Goal: Task Accomplishment & Management: Complete application form

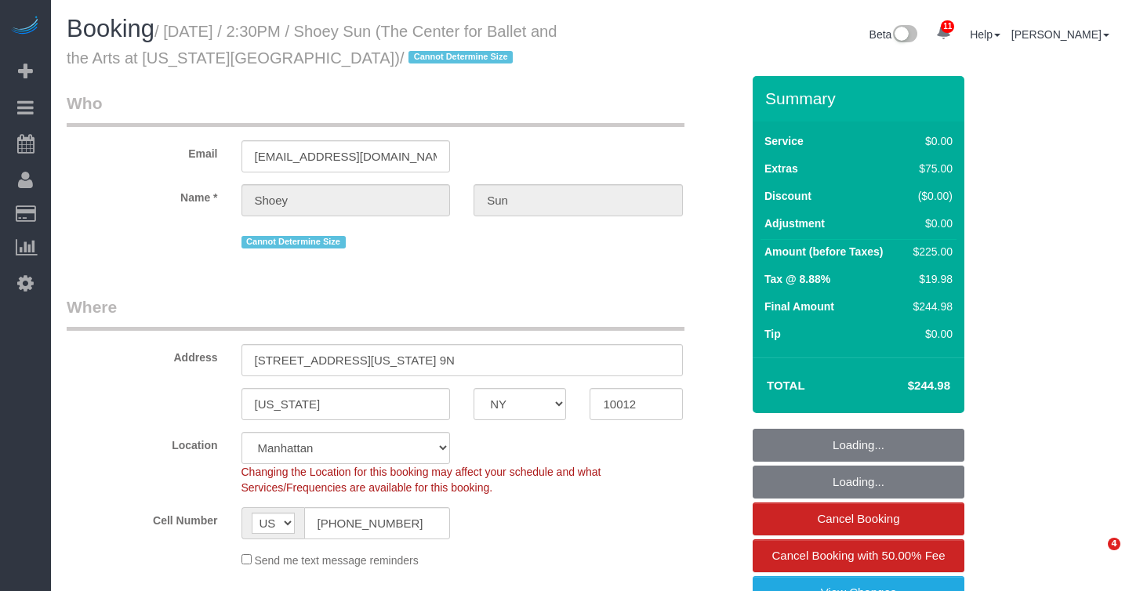
select select "NY"
select select "number:57"
select select "number:77"
select select "number:15"
select select "number:6"
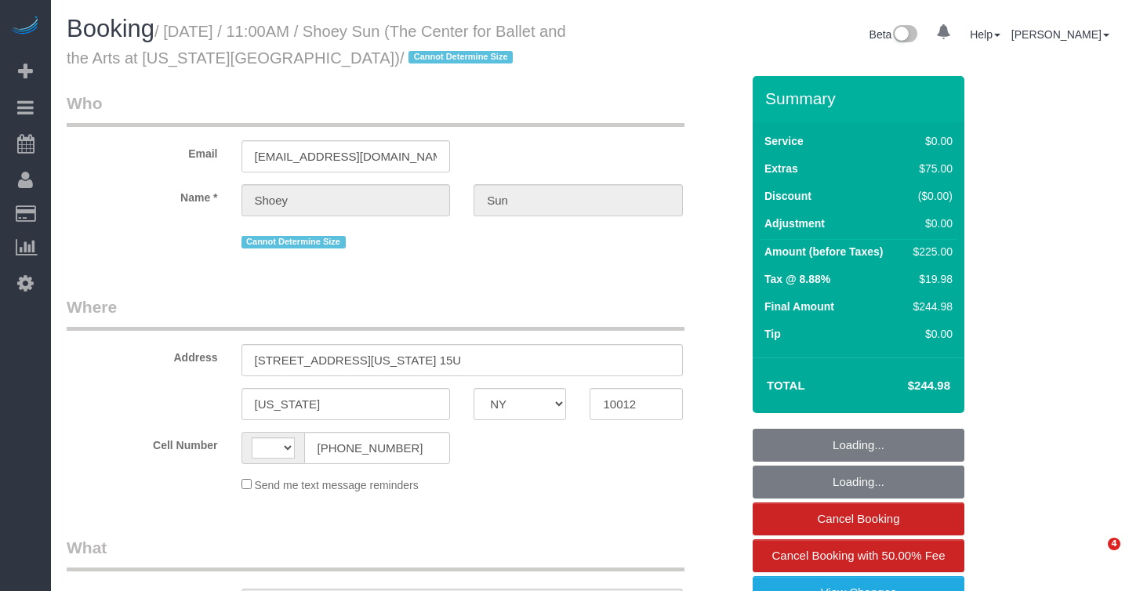
select select "NY"
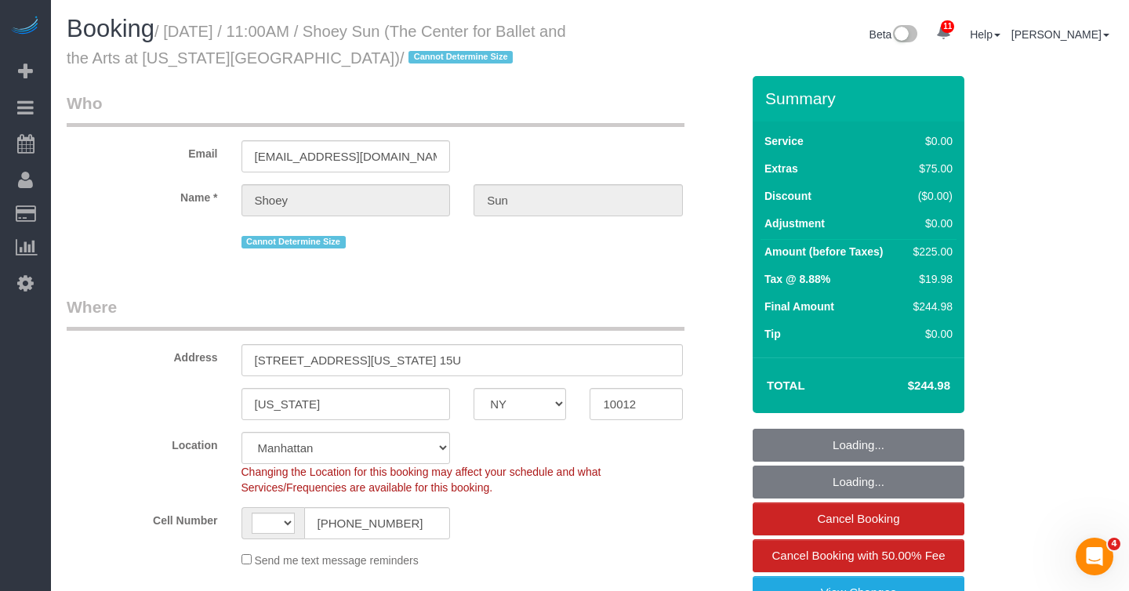
select select "string:US"
select select "object:730"
select select "spot1"
select select "number:57"
select select "number:77"
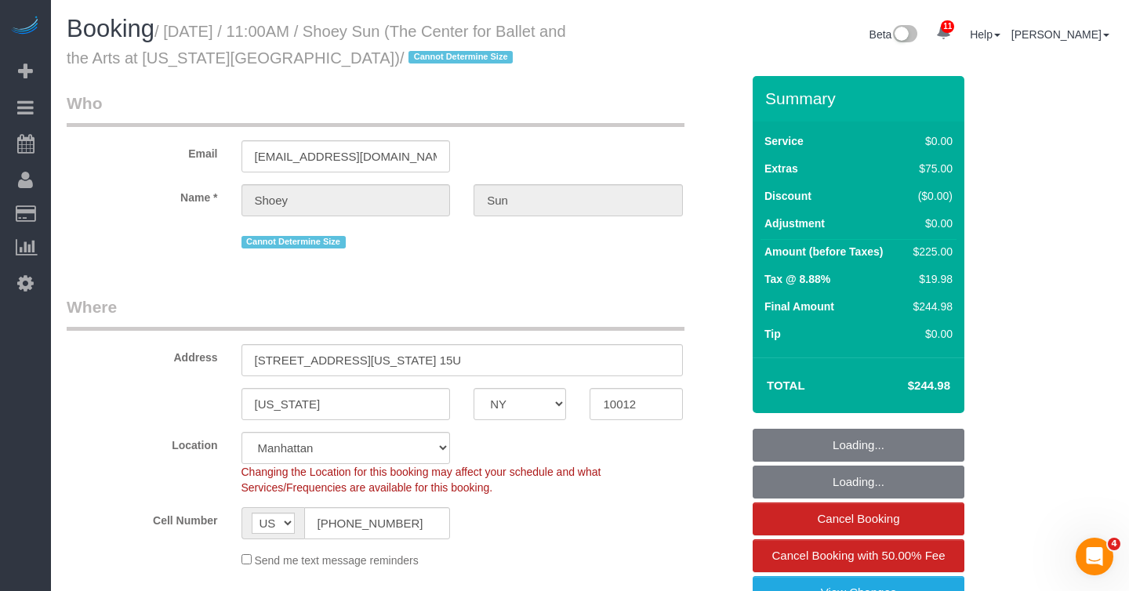
select select "number:15"
select select "number:6"
select select "object:1402"
select select "string:stripe-pm_1QuhNH4VGloSiKo7LazdcgDJ"
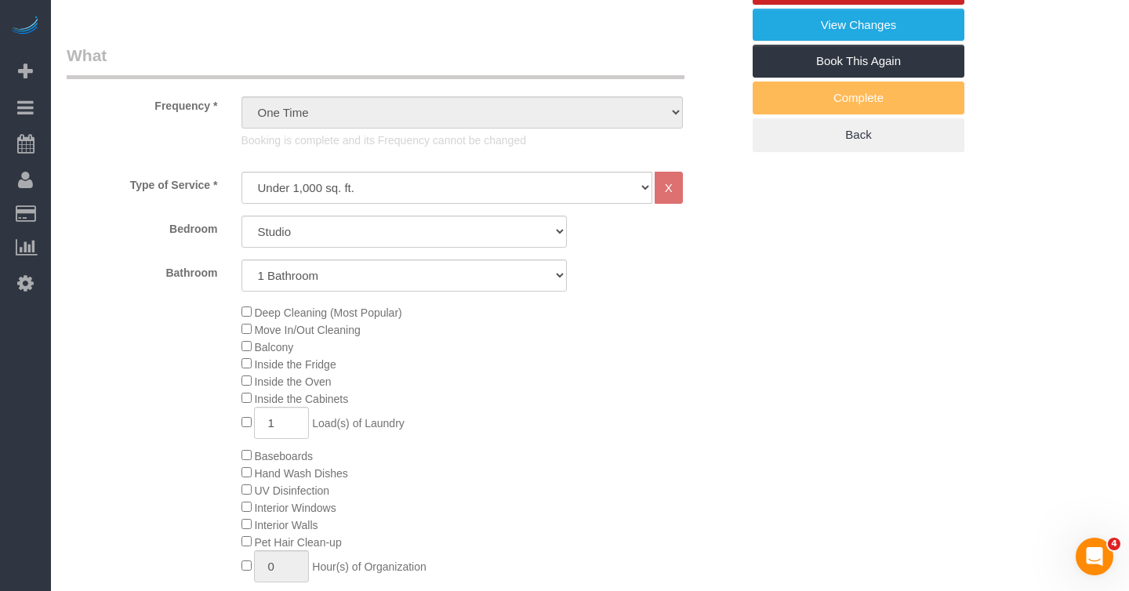
scroll to position [566, 0]
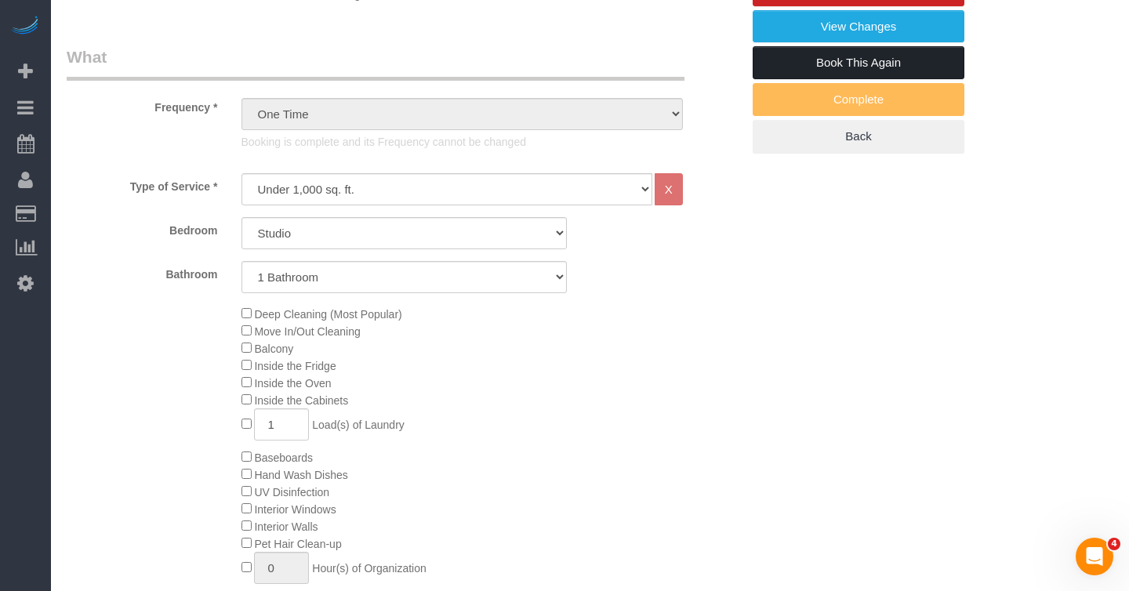
click at [802, 61] on link "Book This Again" at bounding box center [859, 62] width 212 height 33
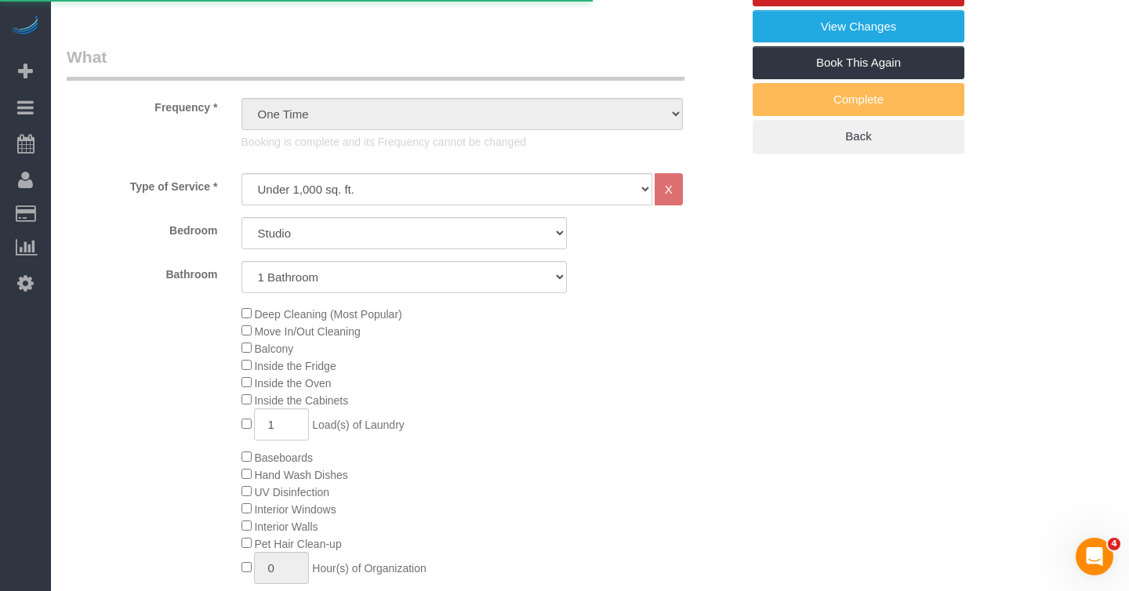
select select "NY"
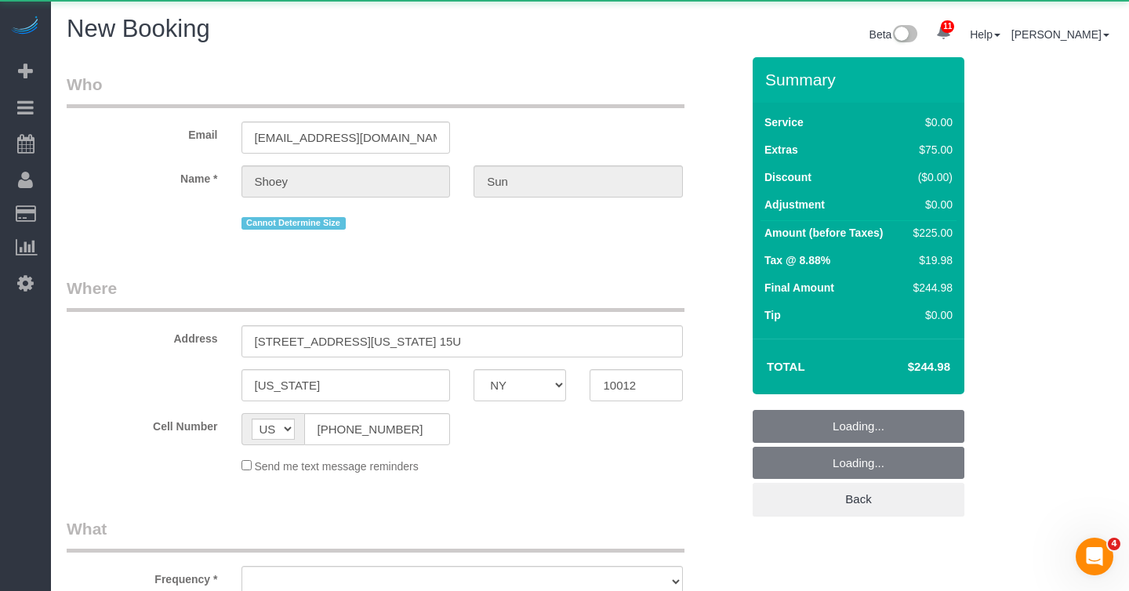
select select "number:57"
select select "number:77"
select select "number:15"
select select "number:6"
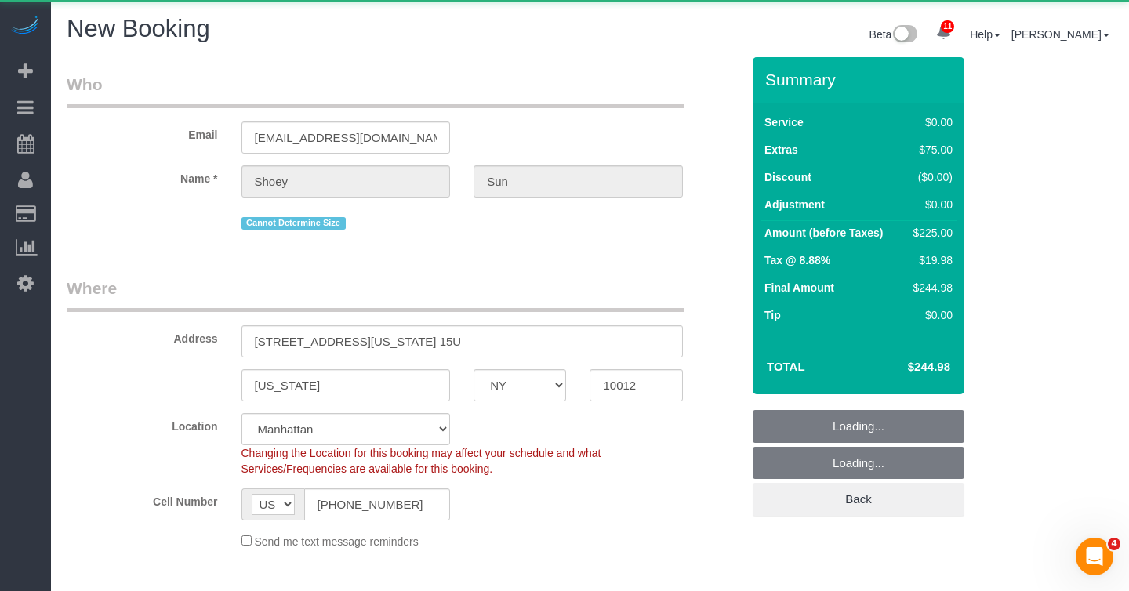
select select "object:2277"
select select "string:stripe-pm_1QuhNH4VGloSiKo7LazdcgDJ"
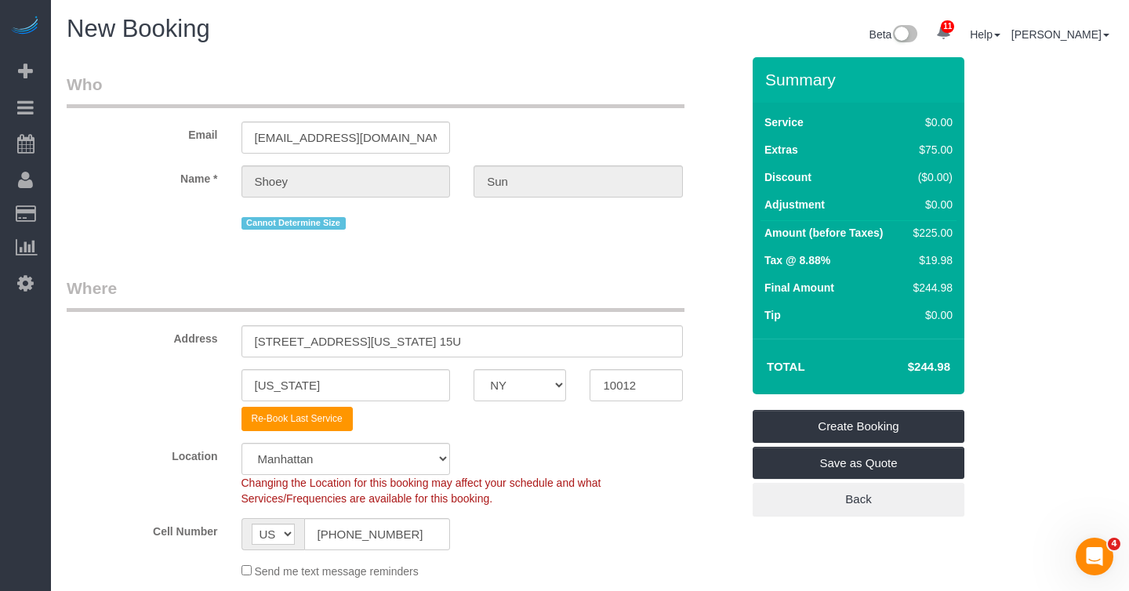
select select "object:2876"
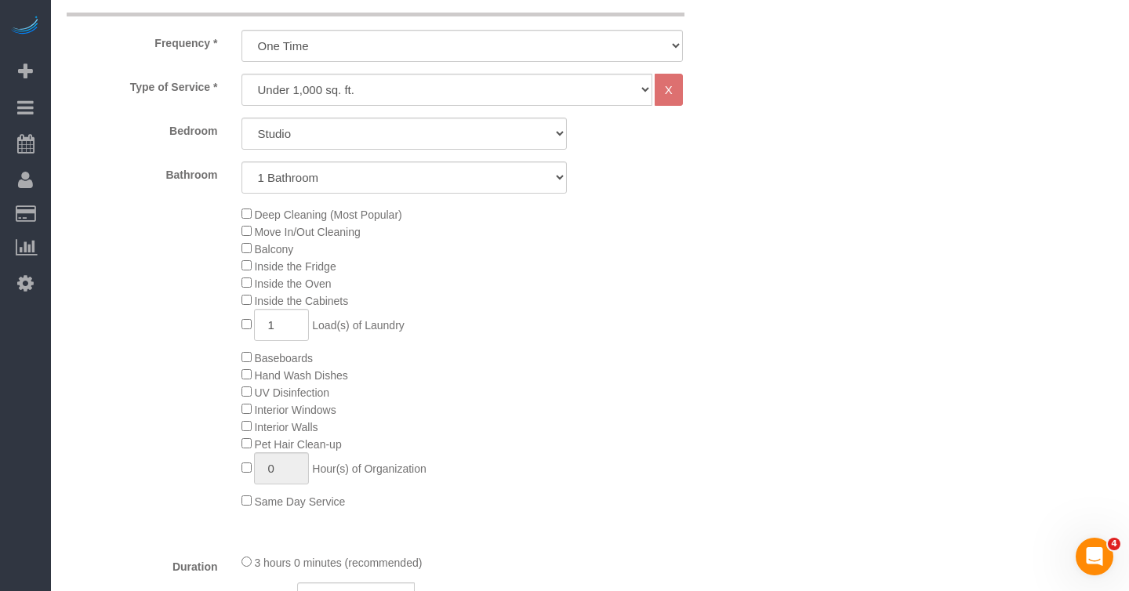
scroll to position [644, 0]
type input "0"
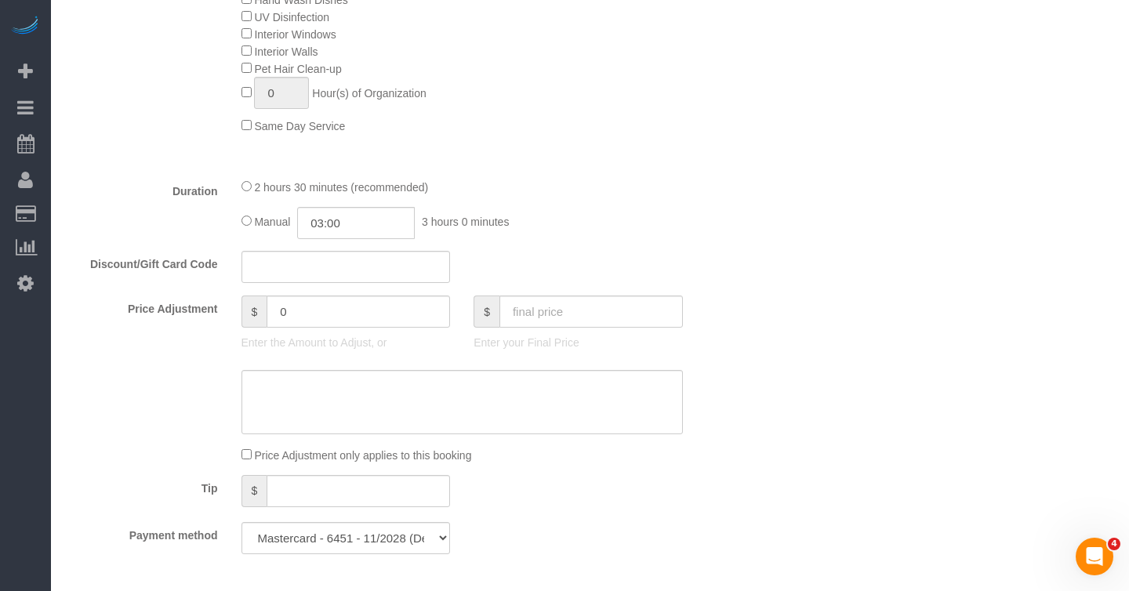
scroll to position [1020, 0]
click at [263, 184] on span "3 hours 0 minutes (recommended)" at bounding box center [338, 184] width 168 height 13
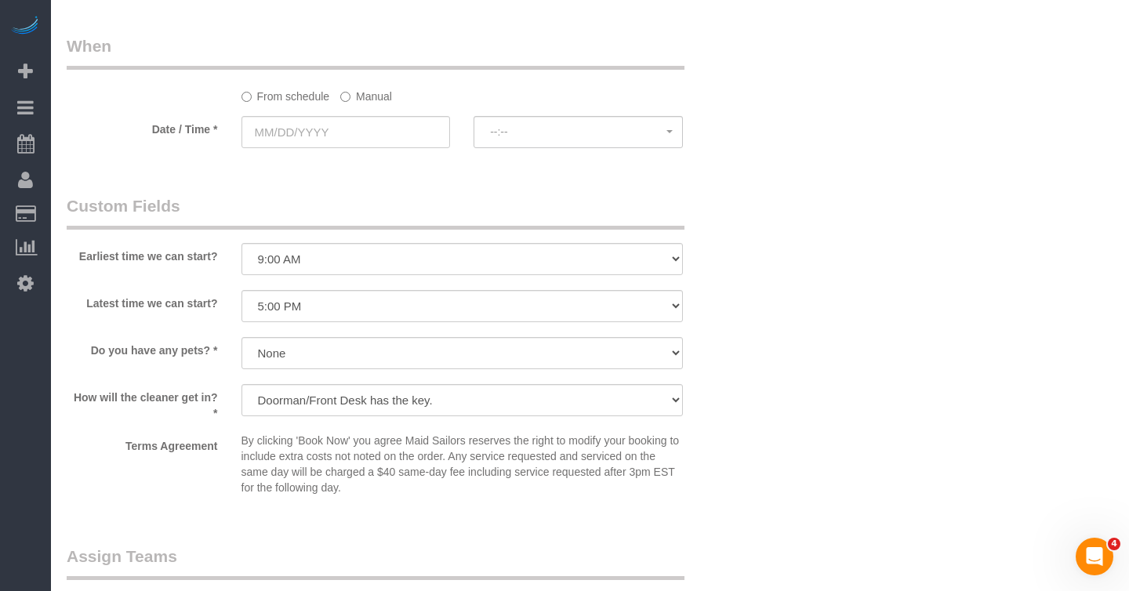
scroll to position [1574, 0]
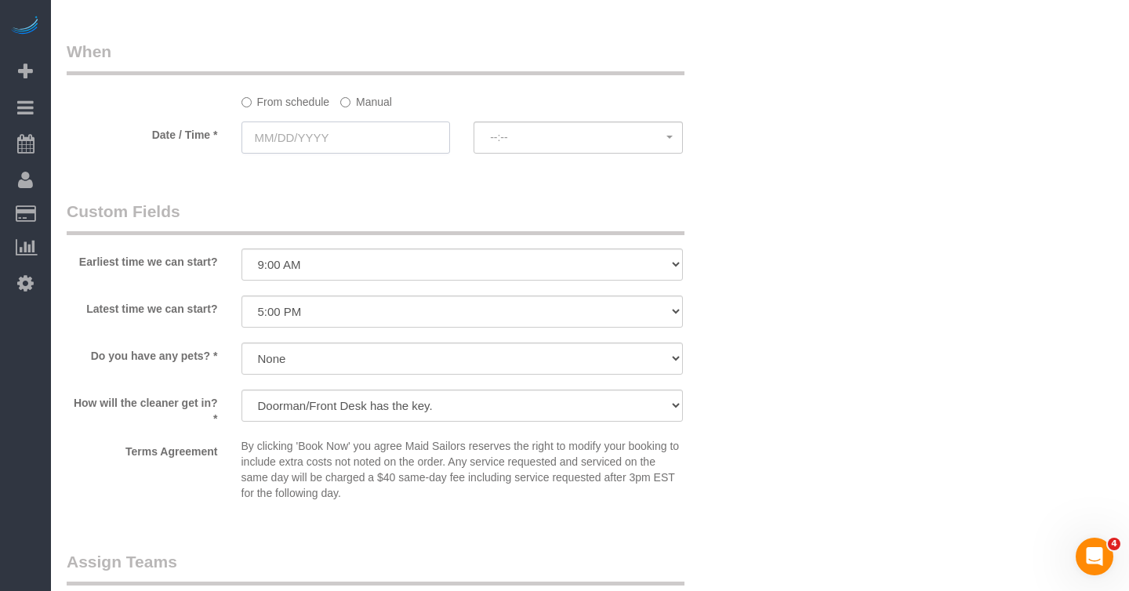
click at [383, 135] on input "text" at bounding box center [345, 138] width 209 height 32
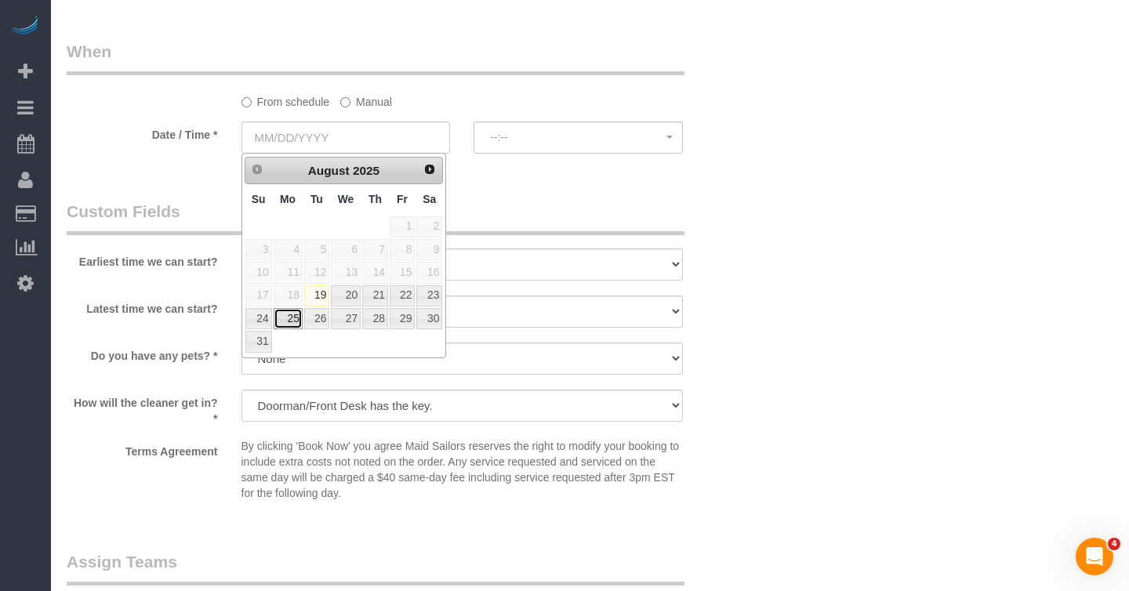
click at [292, 314] on link "25" at bounding box center [288, 318] width 29 height 21
type input "08/25/2025"
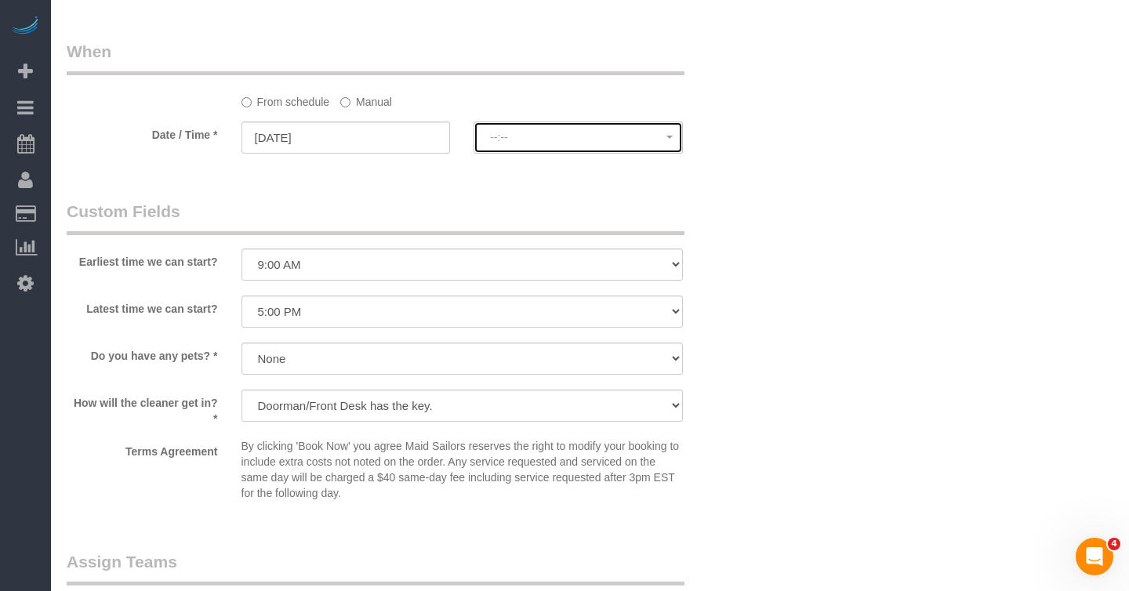
click at [508, 136] on span "--:--" at bounding box center [578, 137] width 176 height 13
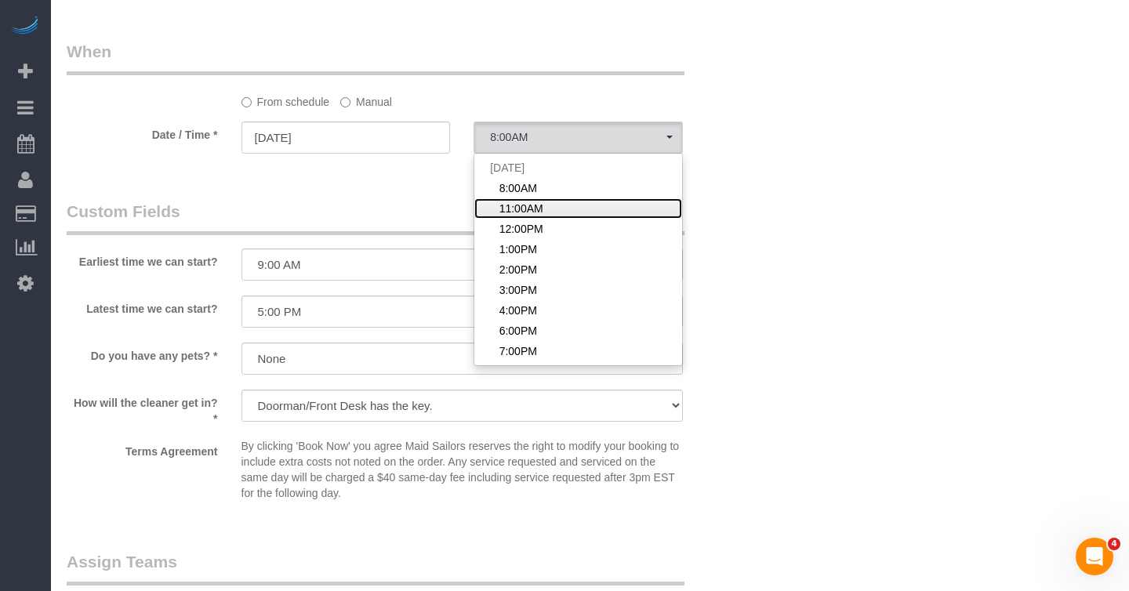
click at [519, 204] on span "11:00AM" at bounding box center [521, 209] width 44 height 16
select select "spot12"
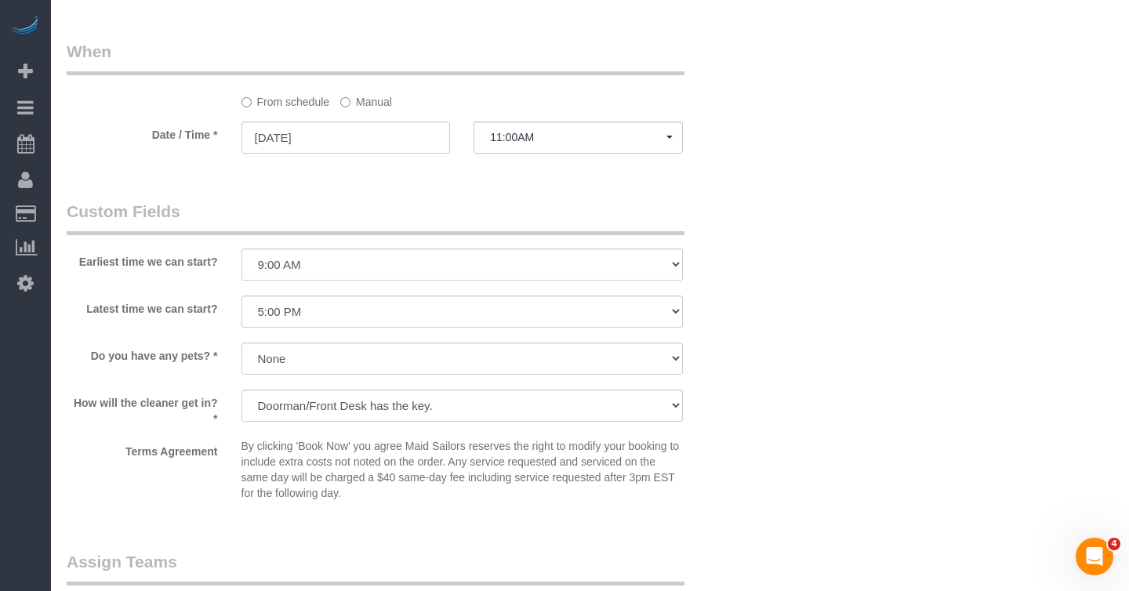
click at [519, 204] on legend "Custom Fields" at bounding box center [376, 217] width 618 height 35
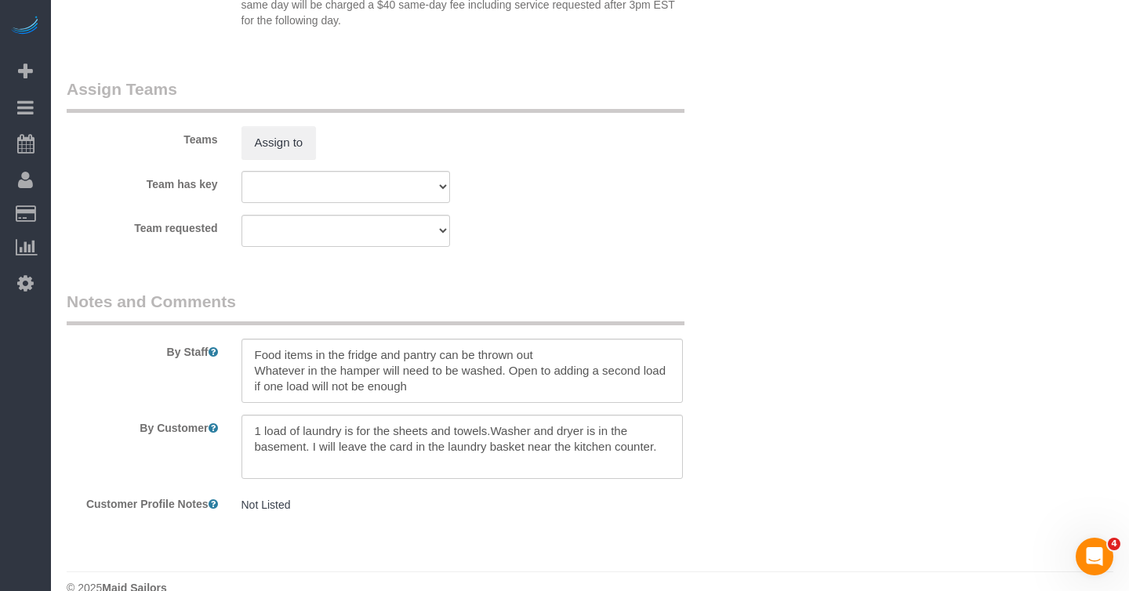
scroll to position [2074, 0]
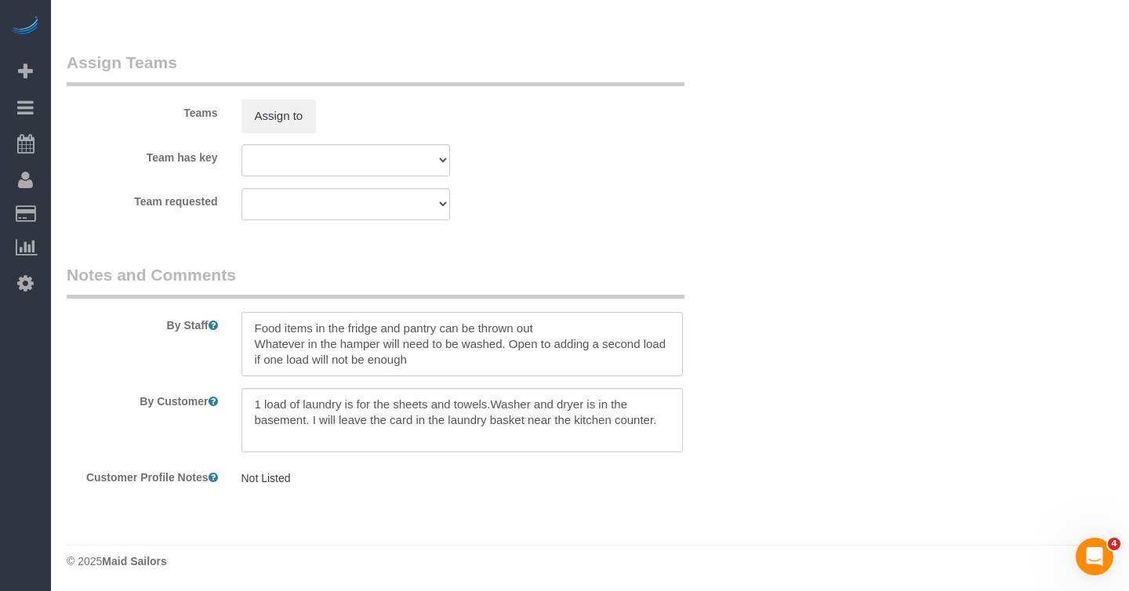
drag, startPoint x: 254, startPoint y: 343, endPoint x: 460, endPoint y: 365, distance: 207.4
click at [460, 365] on textarea at bounding box center [461, 344] width 441 height 64
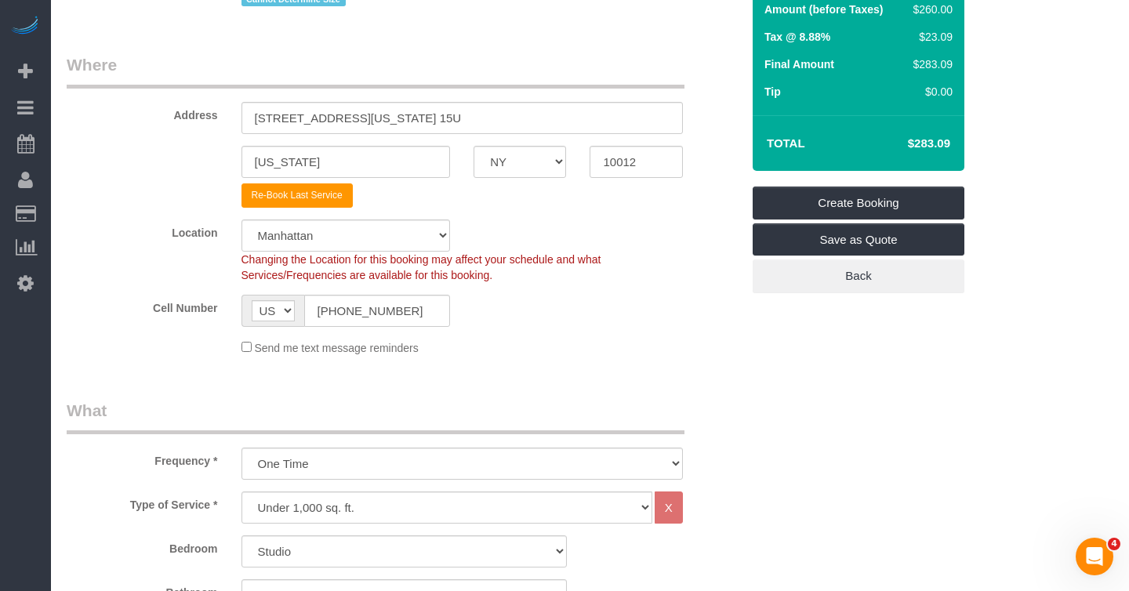
scroll to position [0, 0]
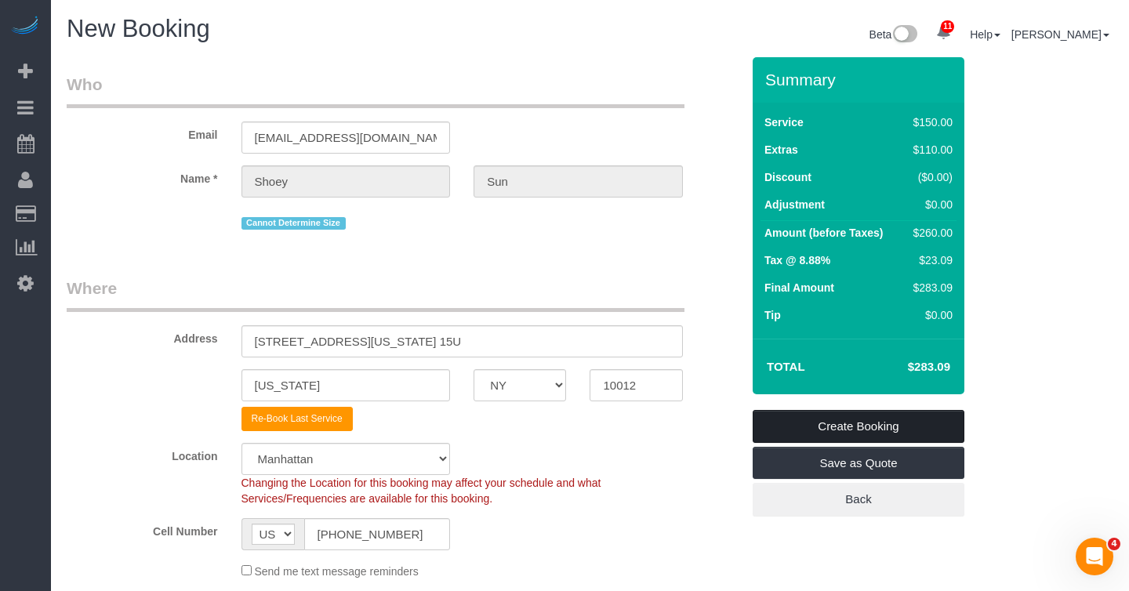
type textarea "Food items in the fridge and pantry can be thrown out"
click at [800, 422] on link "Create Booking" at bounding box center [859, 426] width 212 height 33
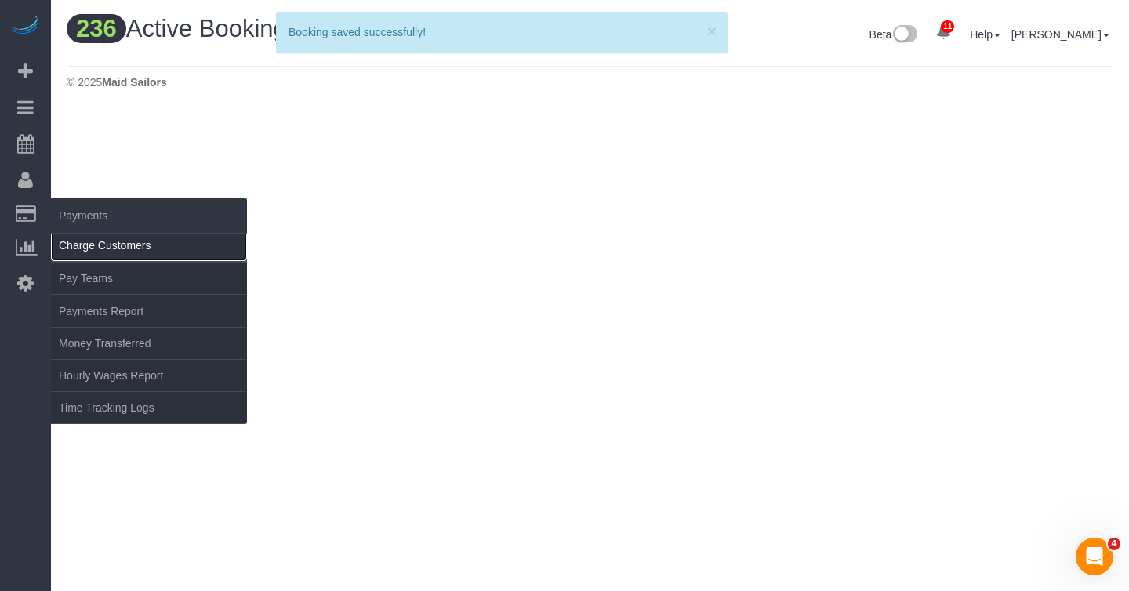
click at [93, 246] on link "Charge Customers" at bounding box center [149, 245] width 196 height 31
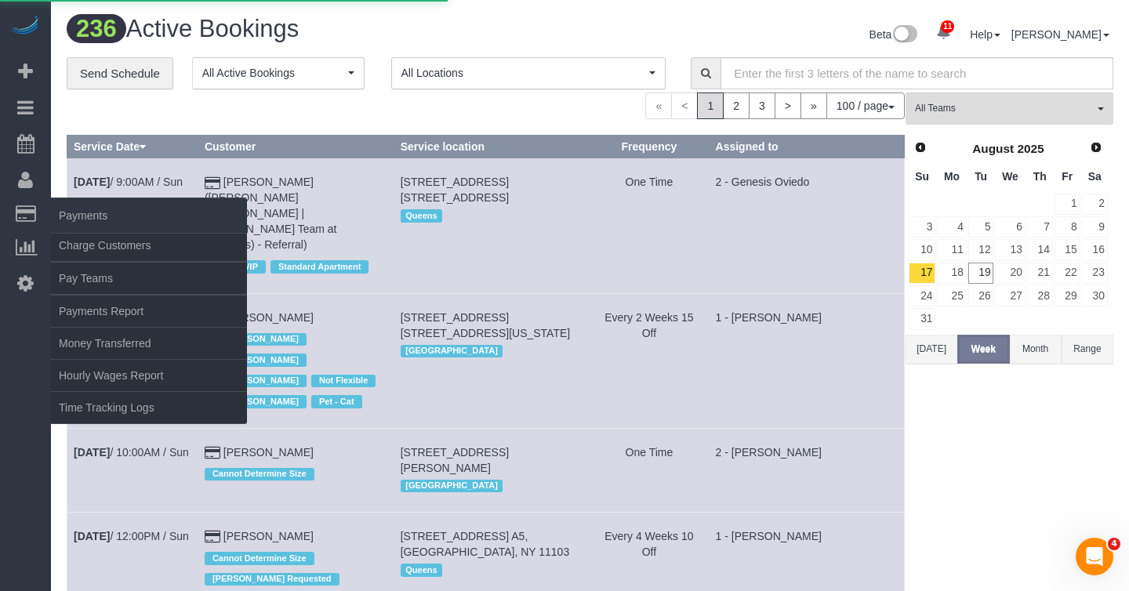
select select
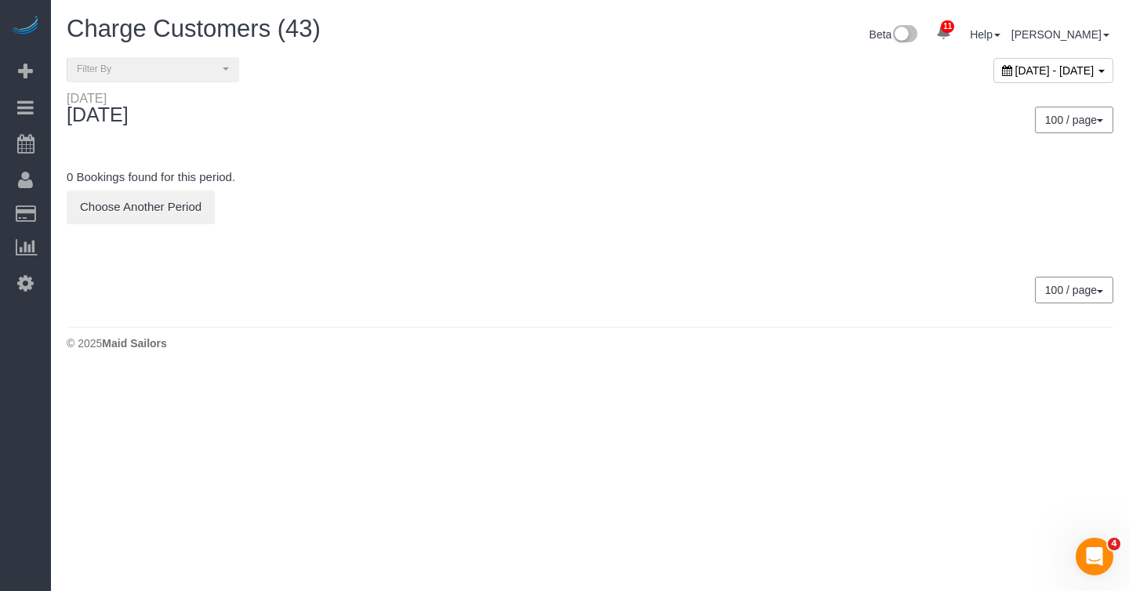
click at [1039, 72] on span "[DATE] - [DATE]" at bounding box center [1054, 70] width 79 height 13
type input "**********"
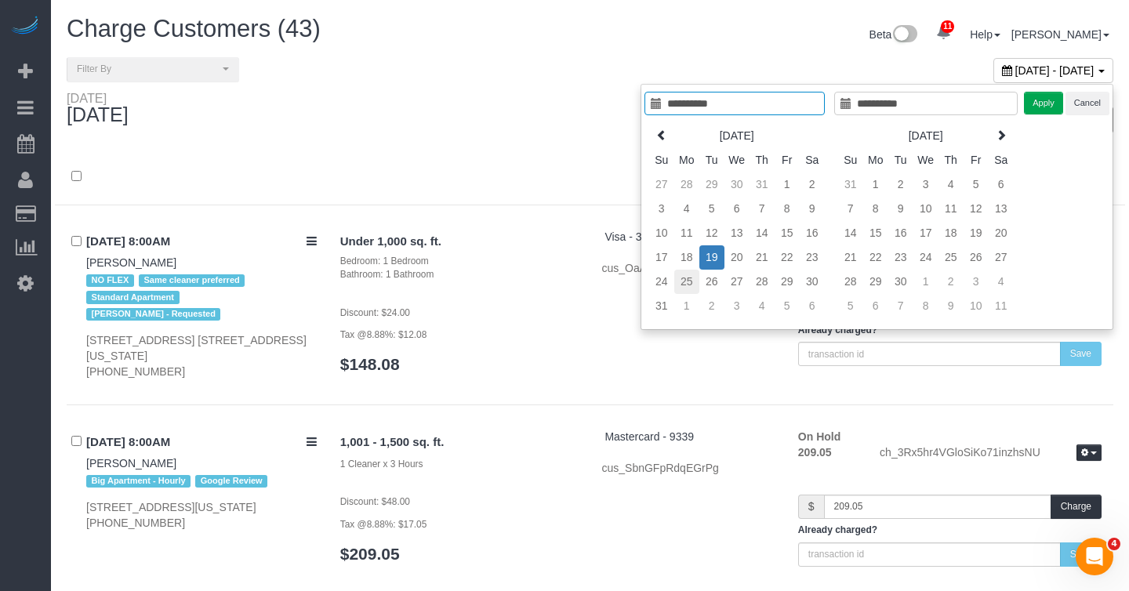
type input "**********"
click at [688, 278] on td "25" at bounding box center [686, 282] width 25 height 24
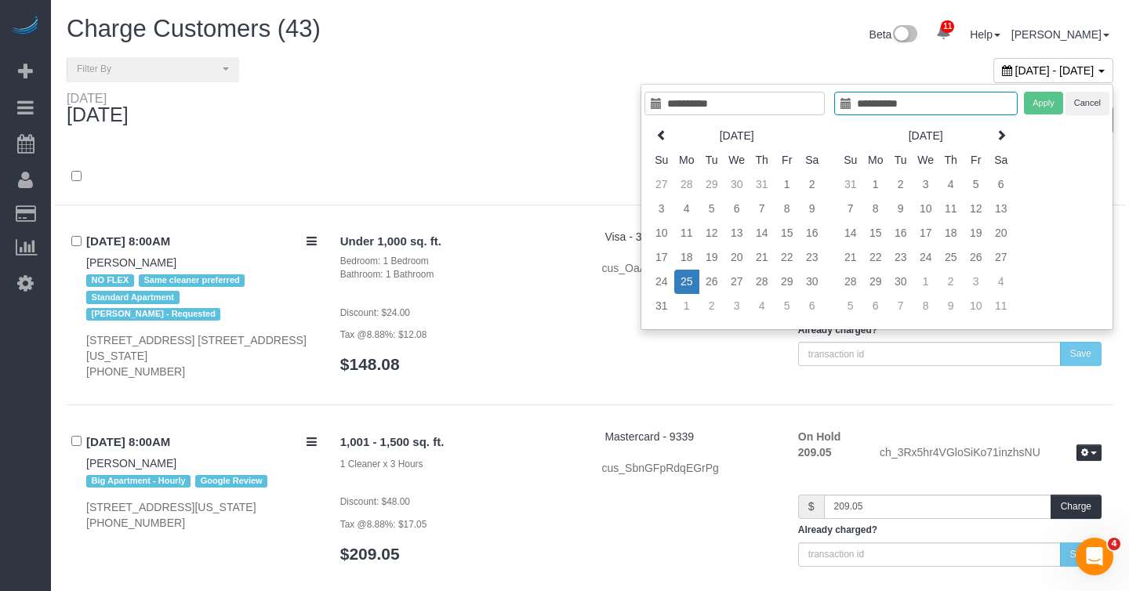
type input "**********"
click at [688, 286] on td "25" at bounding box center [686, 282] width 25 height 24
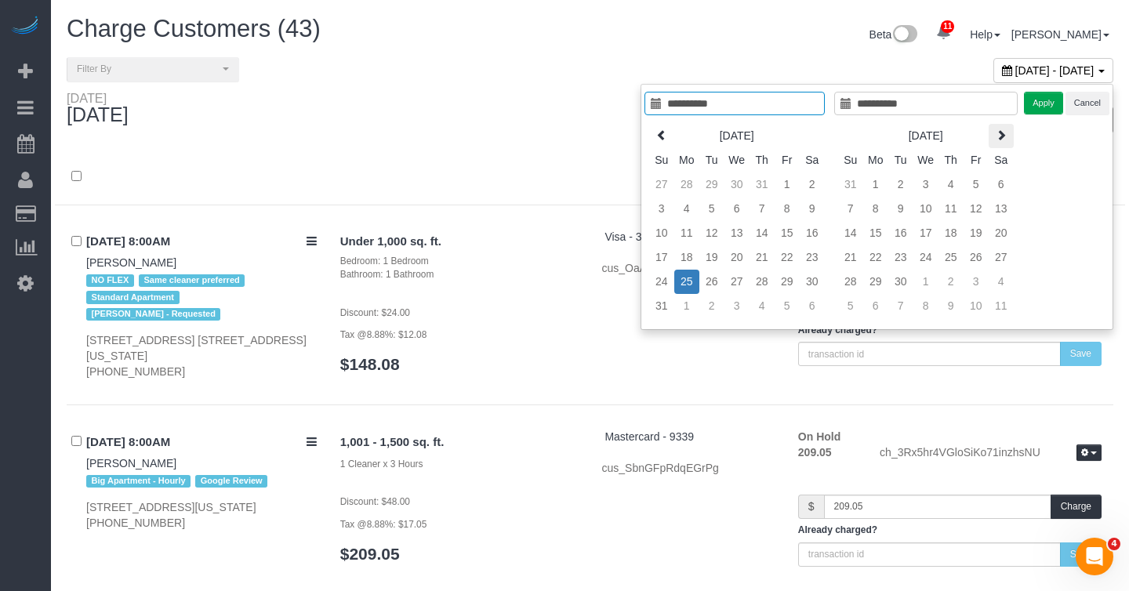
type input "**********"
click at [1040, 104] on button "Apply" at bounding box center [1043, 103] width 39 height 23
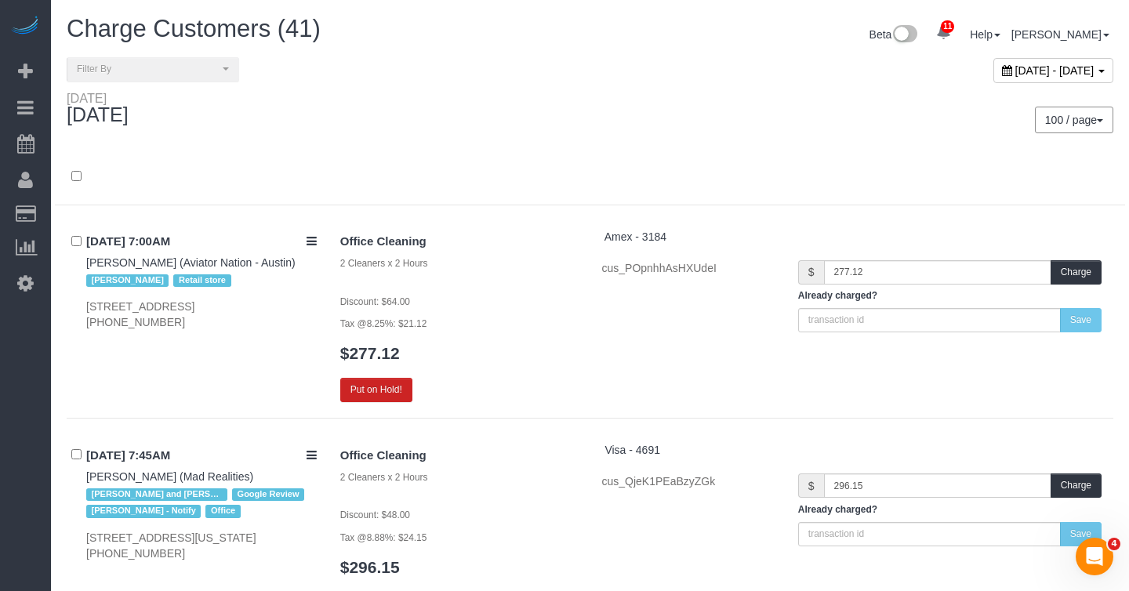
click at [521, 165] on div at bounding box center [590, 185] width 1070 height 41
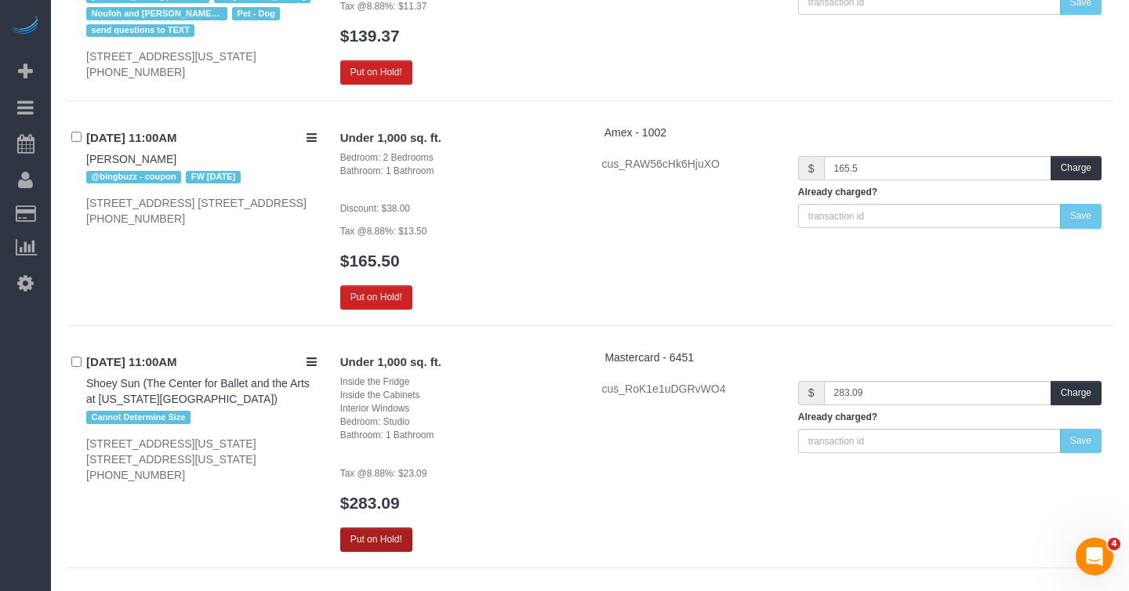
click at [401, 528] on button "Put on Hold!" at bounding box center [376, 540] width 72 height 24
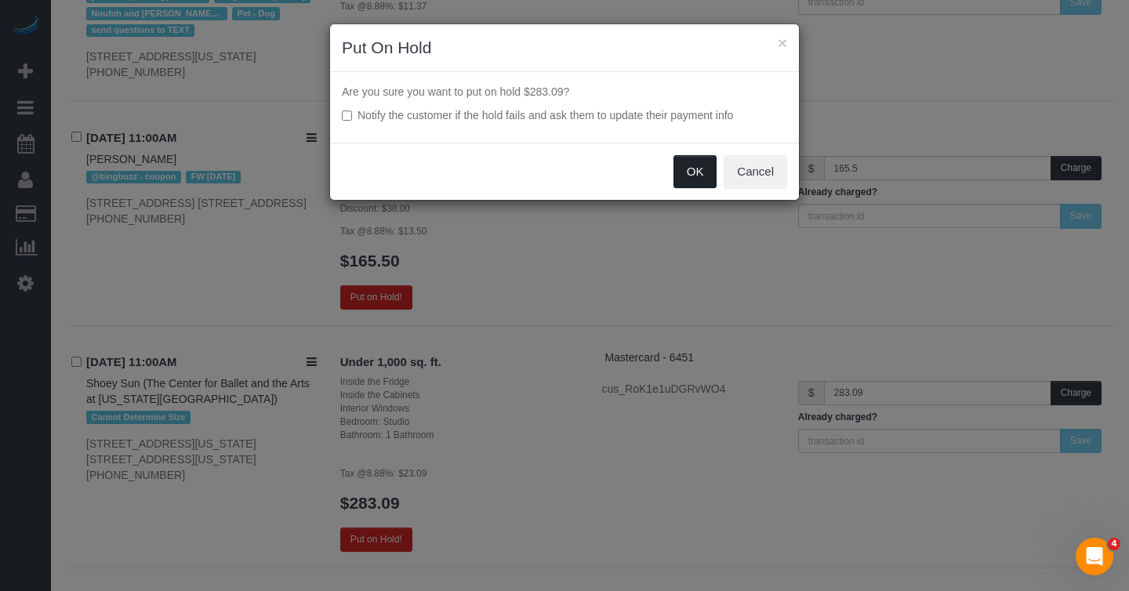
click at [694, 172] on button "OK" at bounding box center [695, 171] width 44 height 33
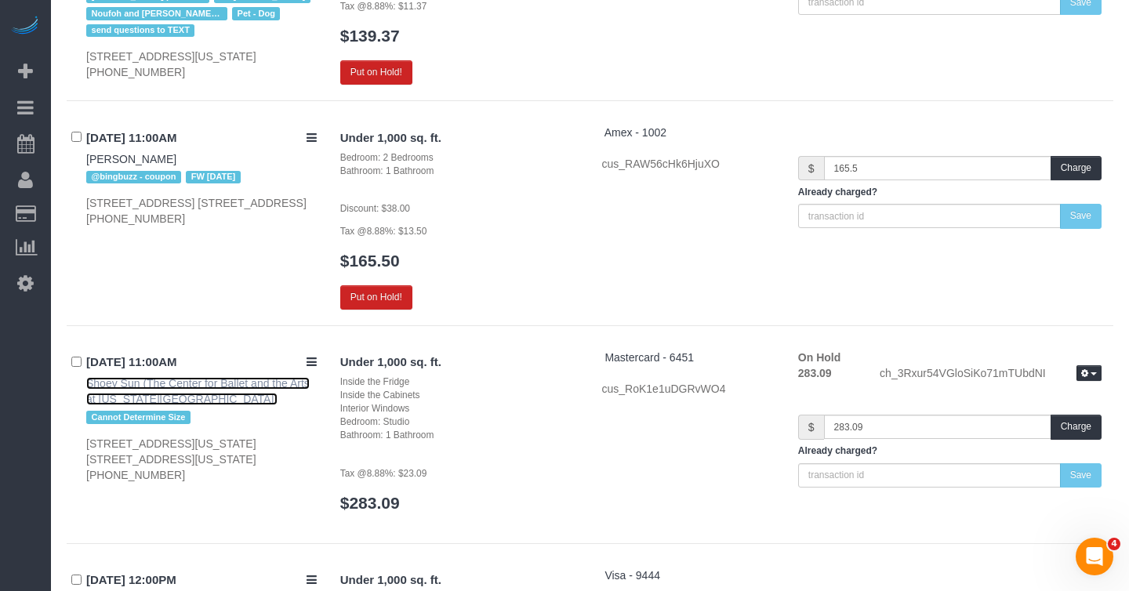
click at [161, 377] on link "Shoey Sun (The Center for Ballet and the Arts at [US_STATE][GEOGRAPHIC_DATA])" at bounding box center [197, 391] width 223 height 28
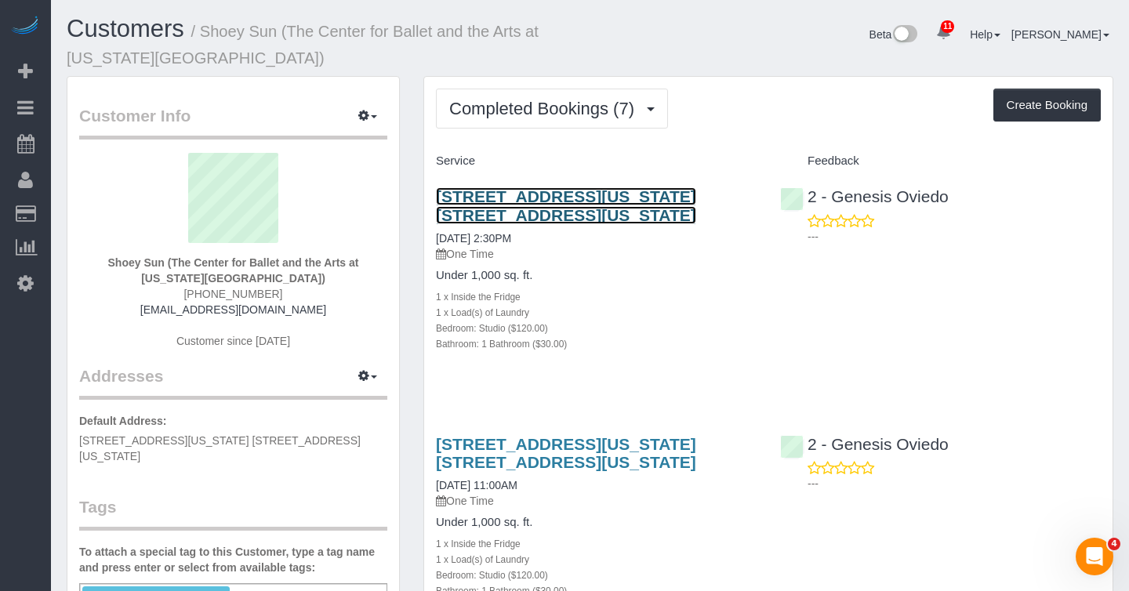
click at [520, 196] on link "[STREET_ADDRESS][US_STATE] [STREET_ADDRESS][US_STATE]" at bounding box center [566, 205] width 260 height 36
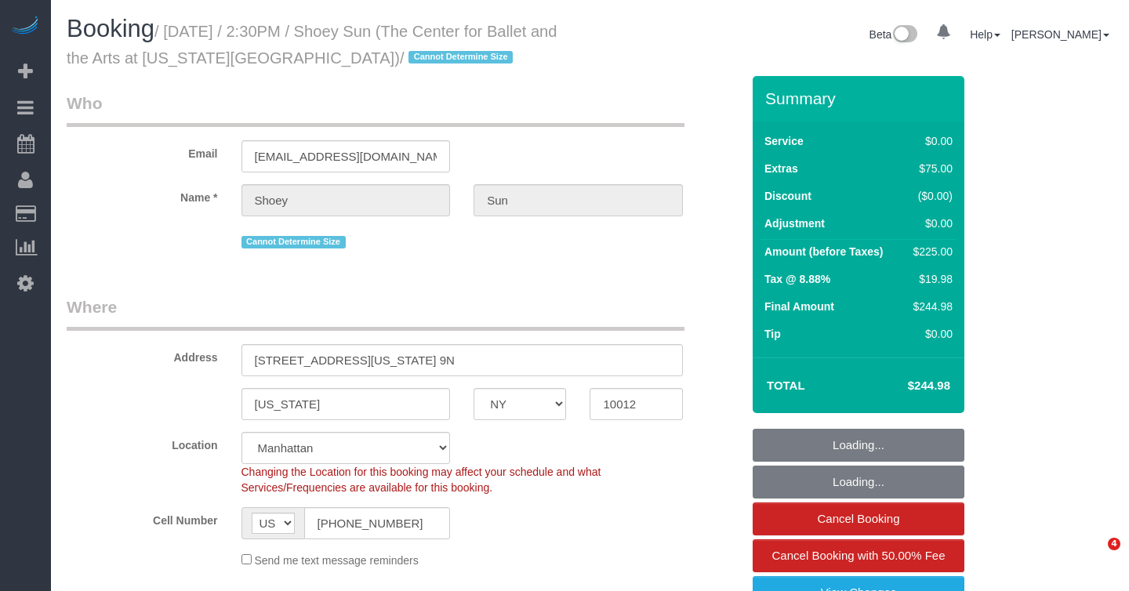
select select "NY"
select select "number:57"
select select "number:77"
select select "number:15"
select select "number:6"
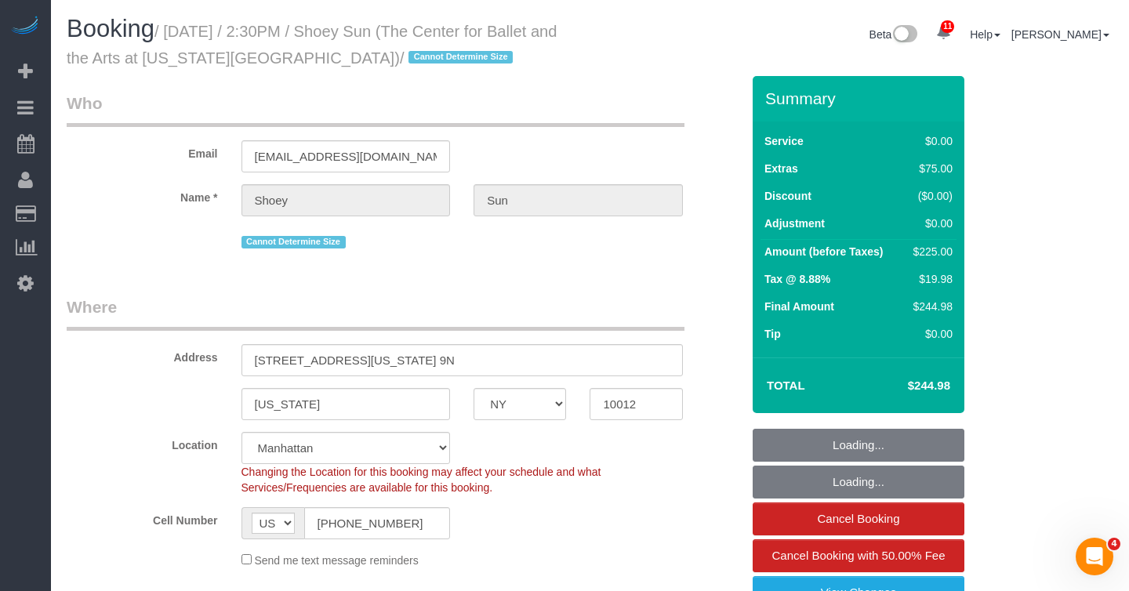
select select "object:875"
select select "string:stripe-pm_1QuhNH4VGloSiKo7LazdcgDJ"
select select "object:1411"
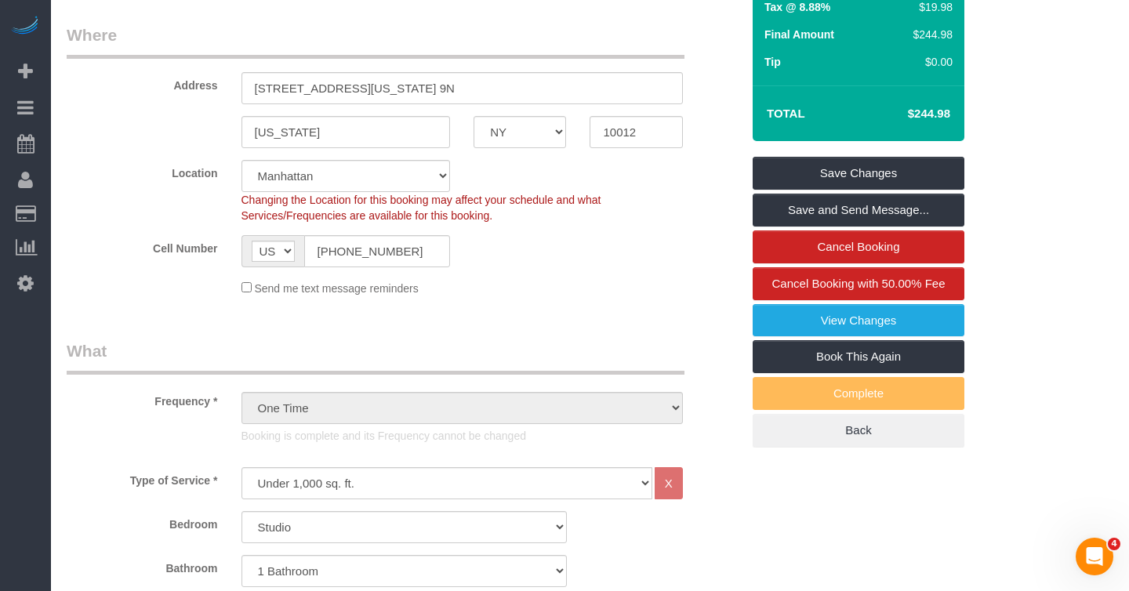
scroll to position [277, 0]
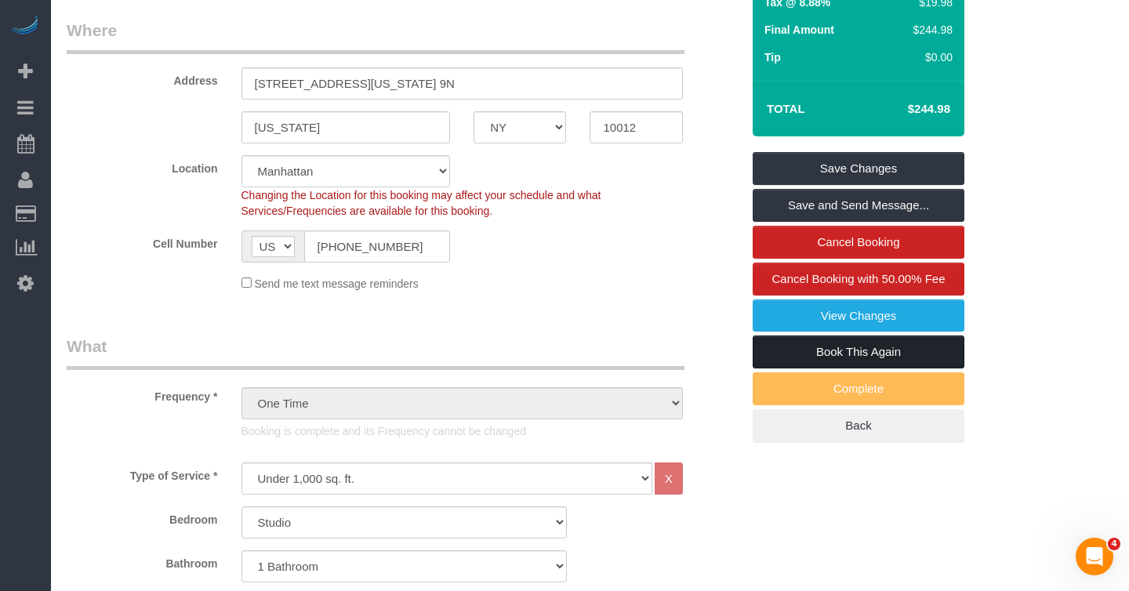
click at [805, 359] on link "Book This Again" at bounding box center [859, 352] width 212 height 33
select select "NY"
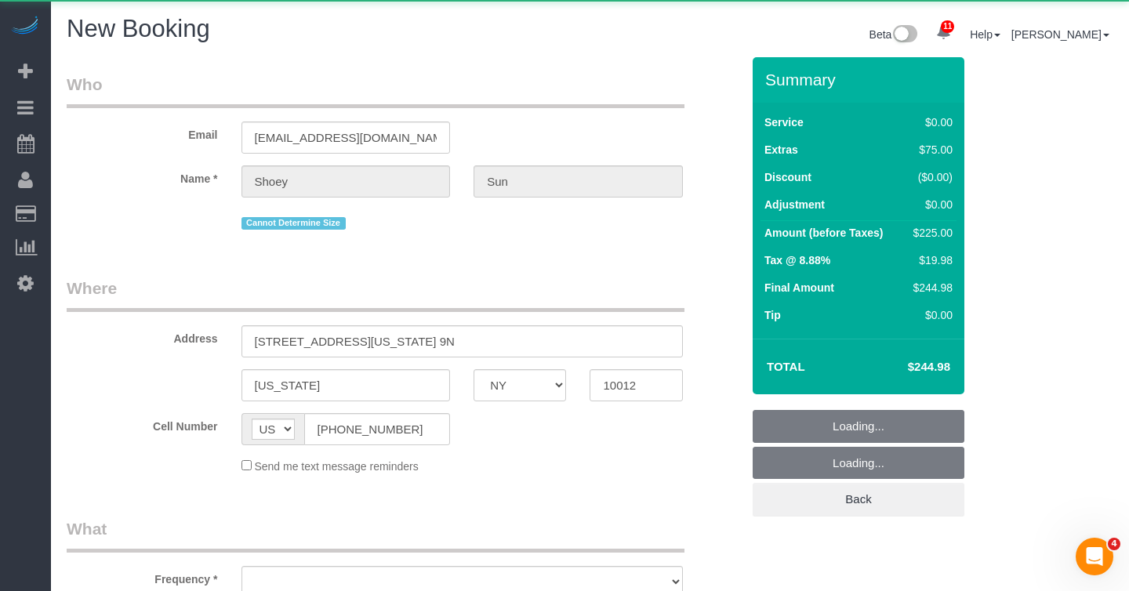
select select "string:stripe-pm_1QuhNH4VGloSiKo7LazdcgDJ"
select select "object:2688"
select select "number:57"
select select "number:77"
select select "number:15"
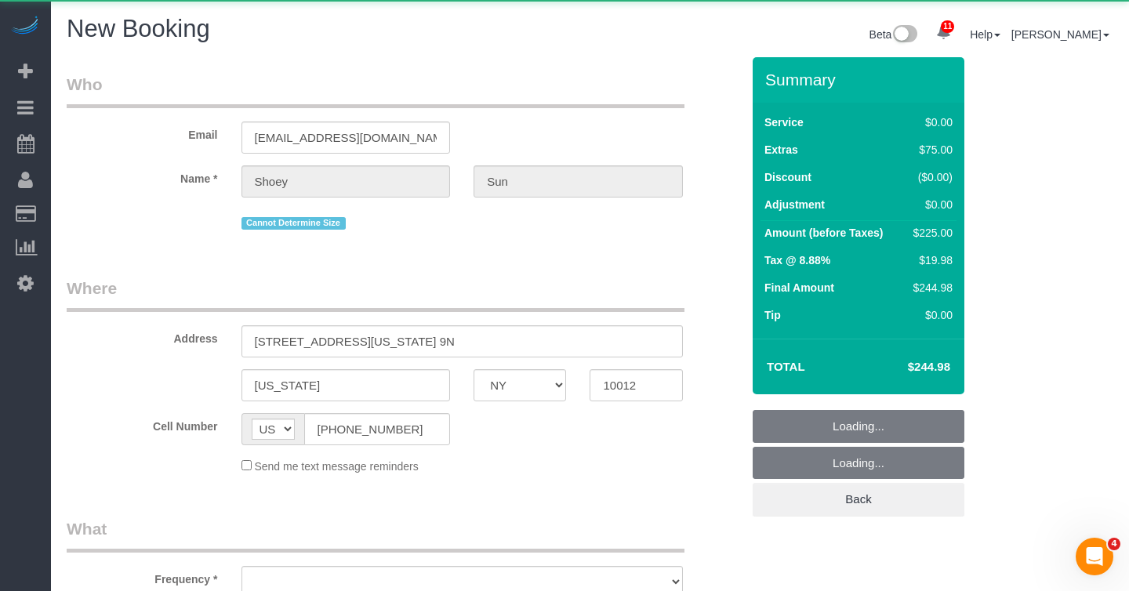
select select "number:6"
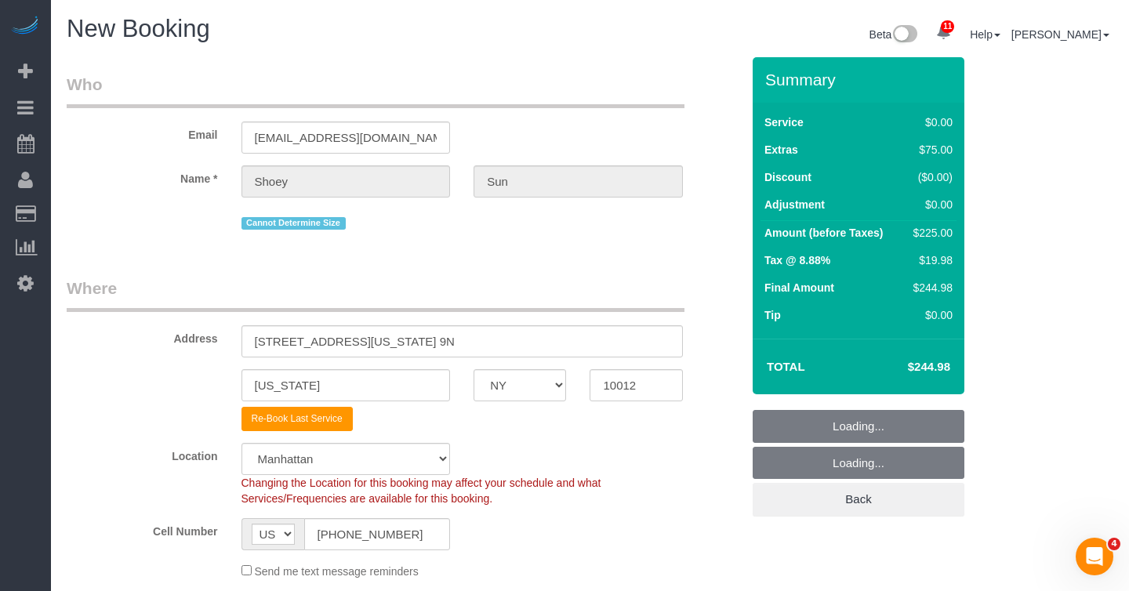
select select "object:2840"
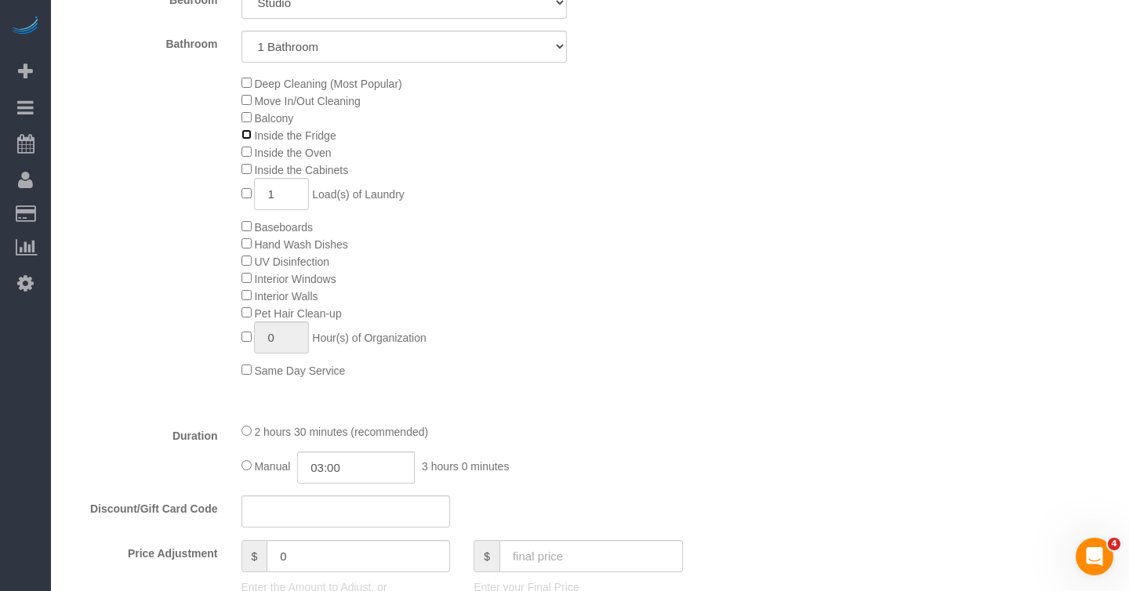
scroll to position [803, 0]
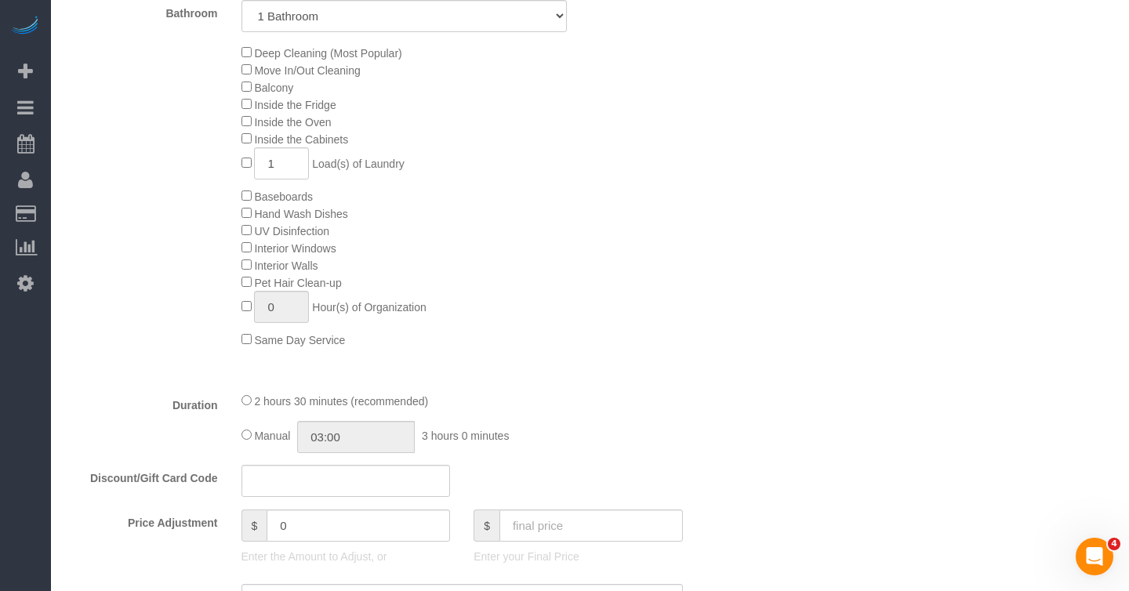
click at [530, 314] on div "Deep Cleaning (Most Popular) Move In/Out Cleaning Balcony Inside the Fridge Ins…" at bounding box center [492, 196] width 524 height 304
click at [277, 436] on span "Manual" at bounding box center [272, 436] width 36 height 13
type input "02:30"
click at [214, 273] on div "Deep Cleaning (Most Popular) Move In/Out Cleaning Balcony Inside the Fridge Ins…" at bounding box center [404, 196] width 698 height 304
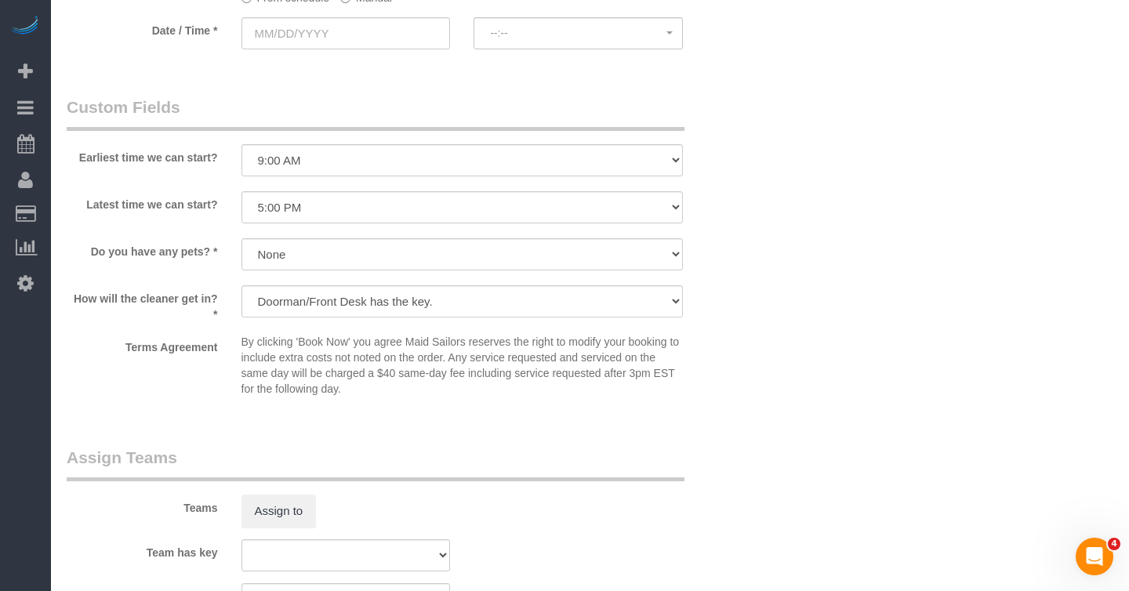
scroll to position [1323, 0]
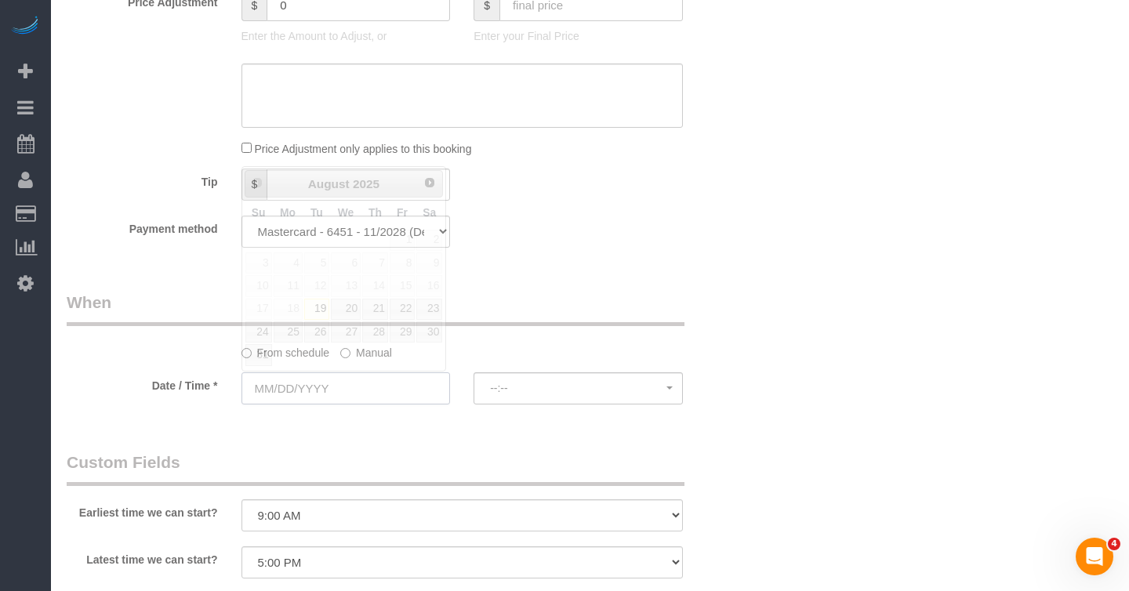
click at [329, 391] on input "text" at bounding box center [345, 388] width 209 height 32
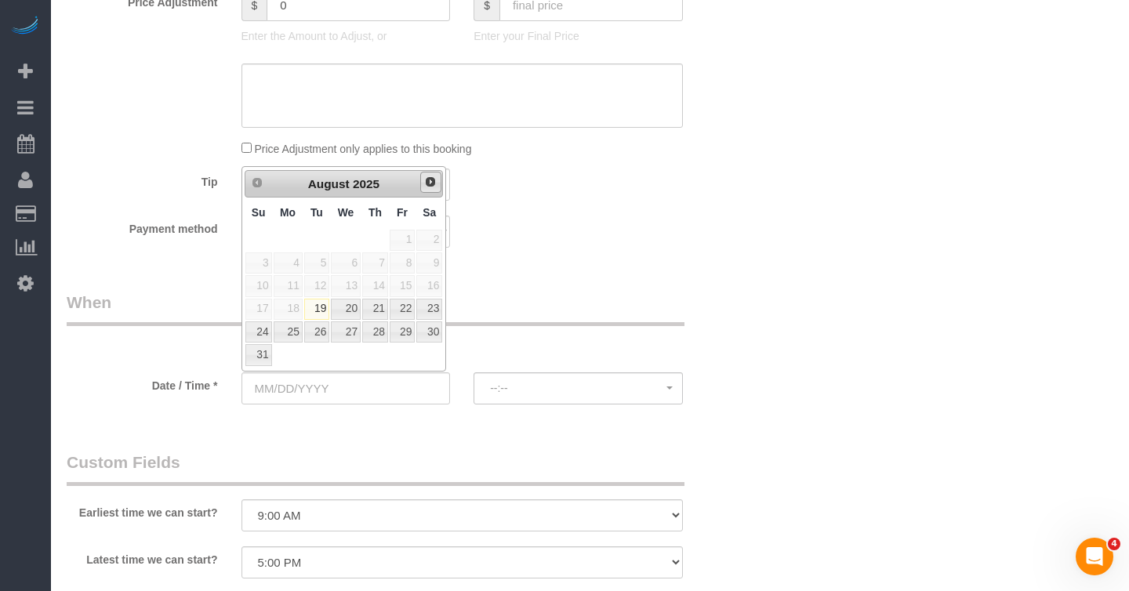
click at [432, 176] on span "Next" at bounding box center [430, 182] width 13 height 13
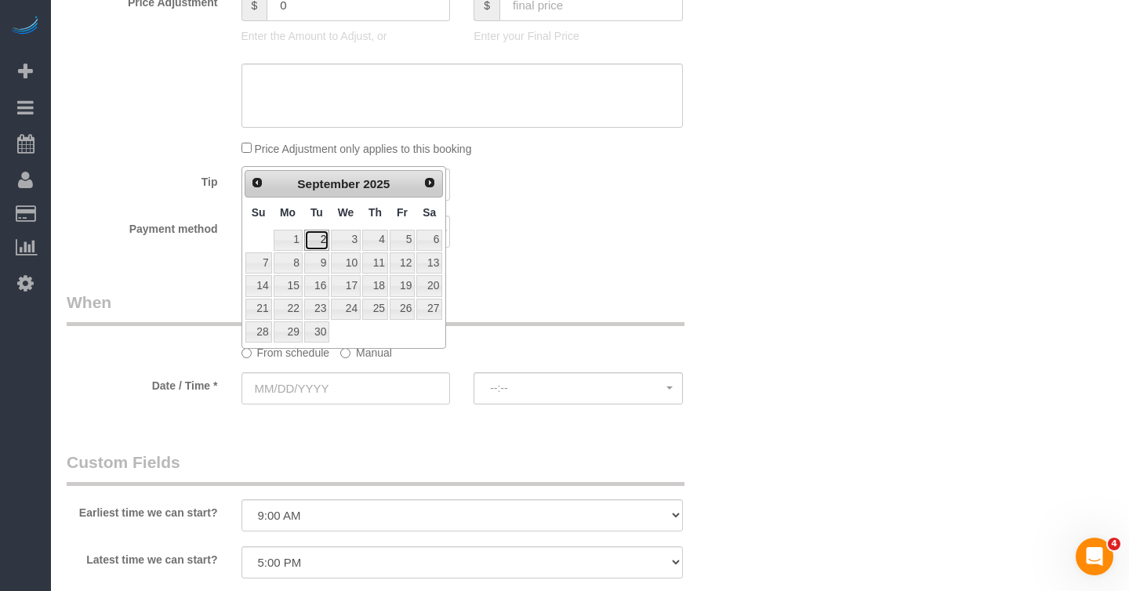
click at [322, 239] on link "2" at bounding box center [316, 240] width 25 height 21
type input "[DATE]"
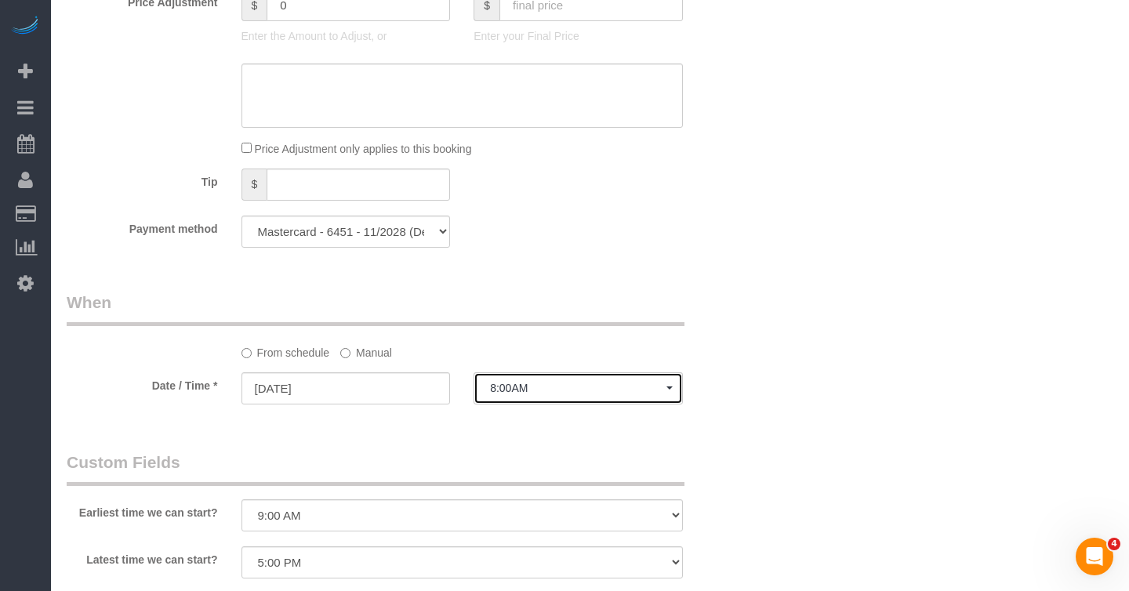
click at [514, 393] on span "8:00AM" at bounding box center [578, 388] width 176 height 13
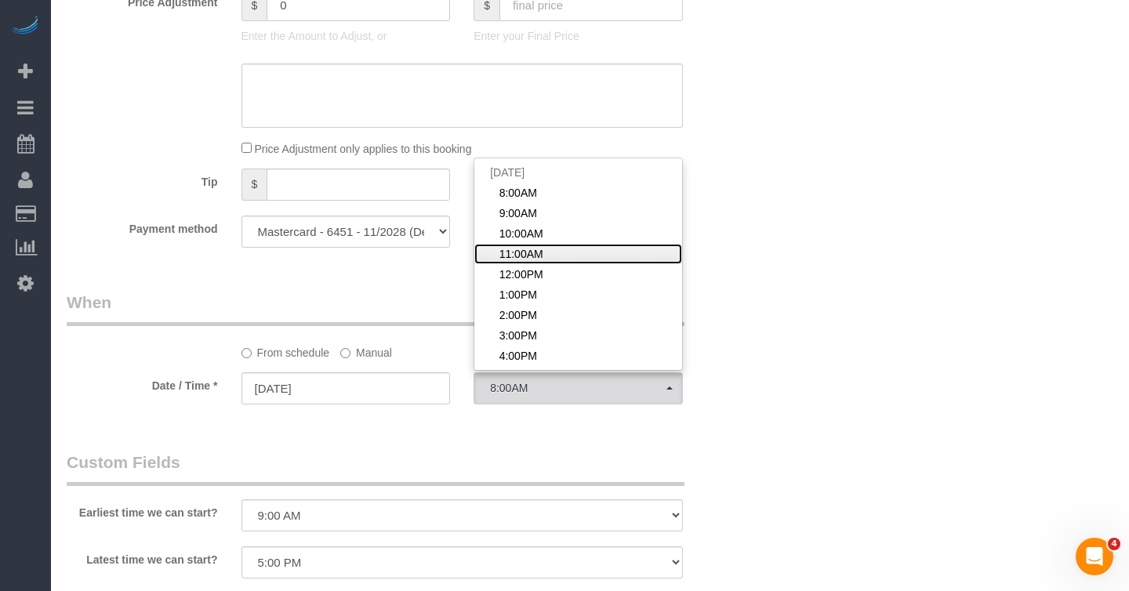
click at [543, 251] on link "11:00AM" at bounding box center [578, 254] width 208 height 20
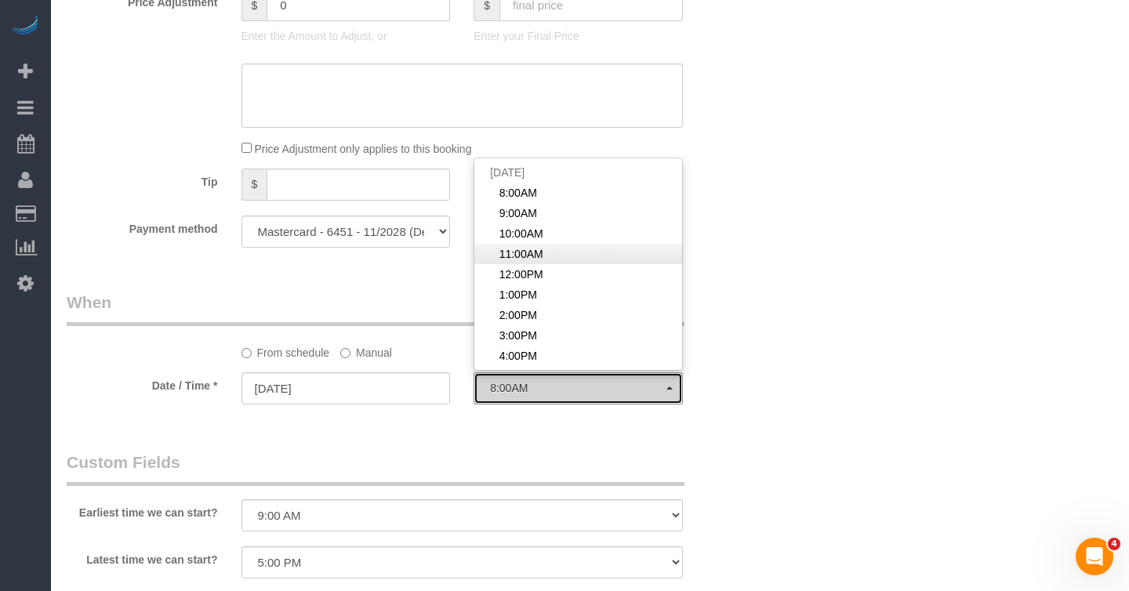
select select "spot9"
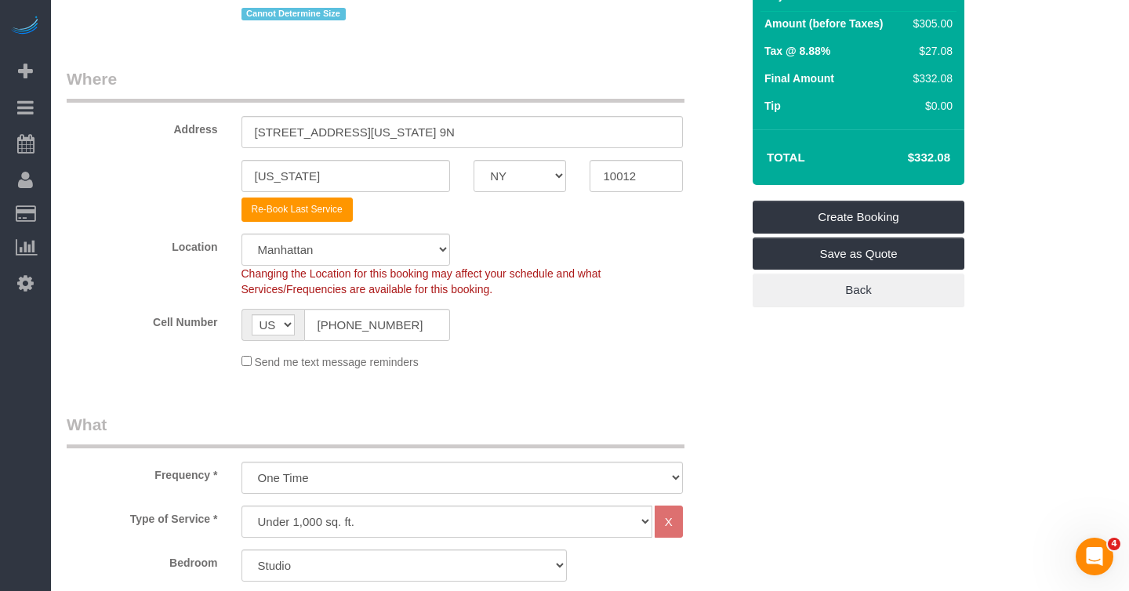
scroll to position [280, 0]
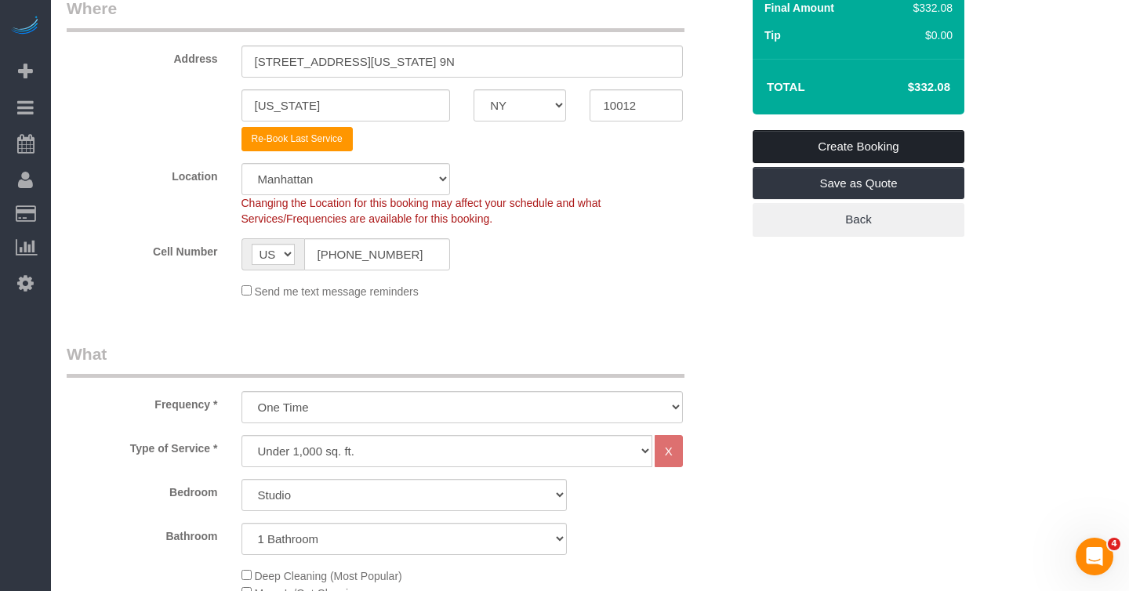
click at [858, 145] on link "Create Booking" at bounding box center [859, 146] width 212 height 33
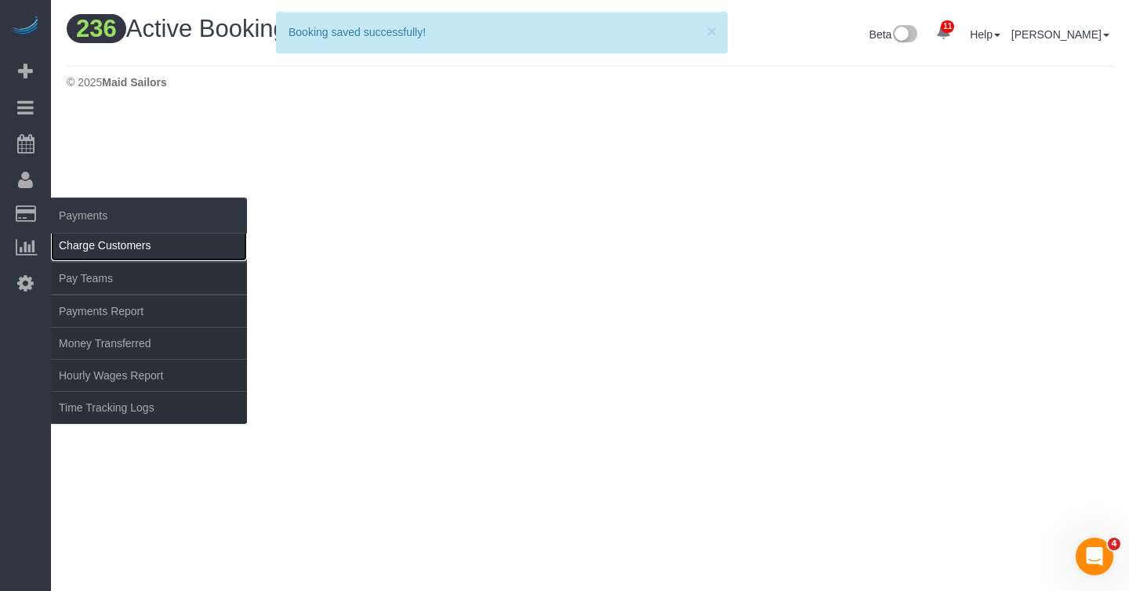
click at [112, 238] on link "Charge Customers" at bounding box center [149, 245] width 196 height 31
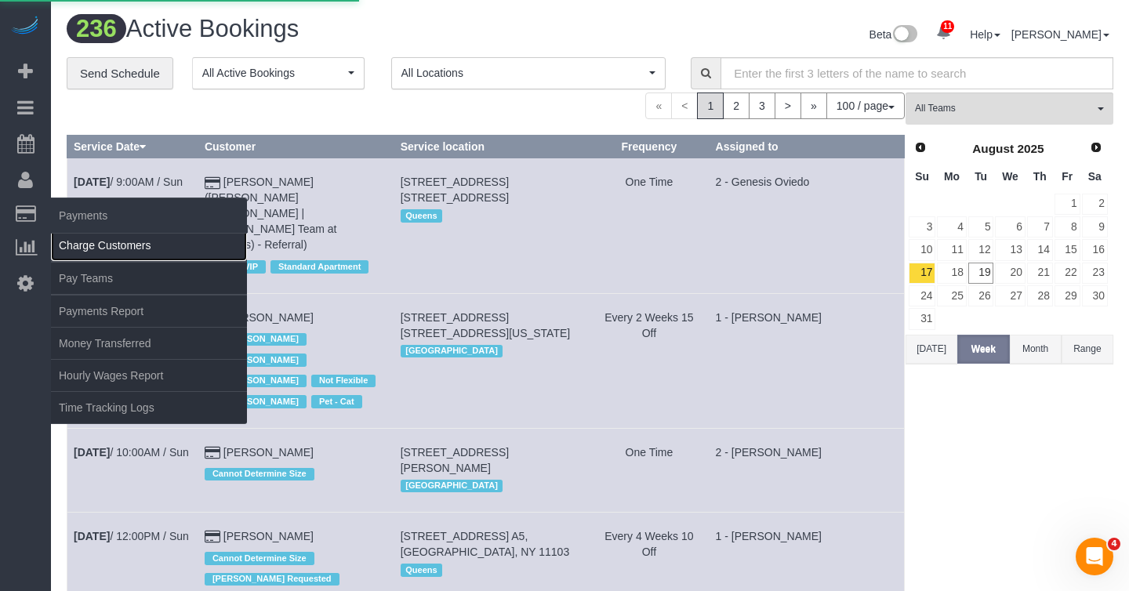
select select
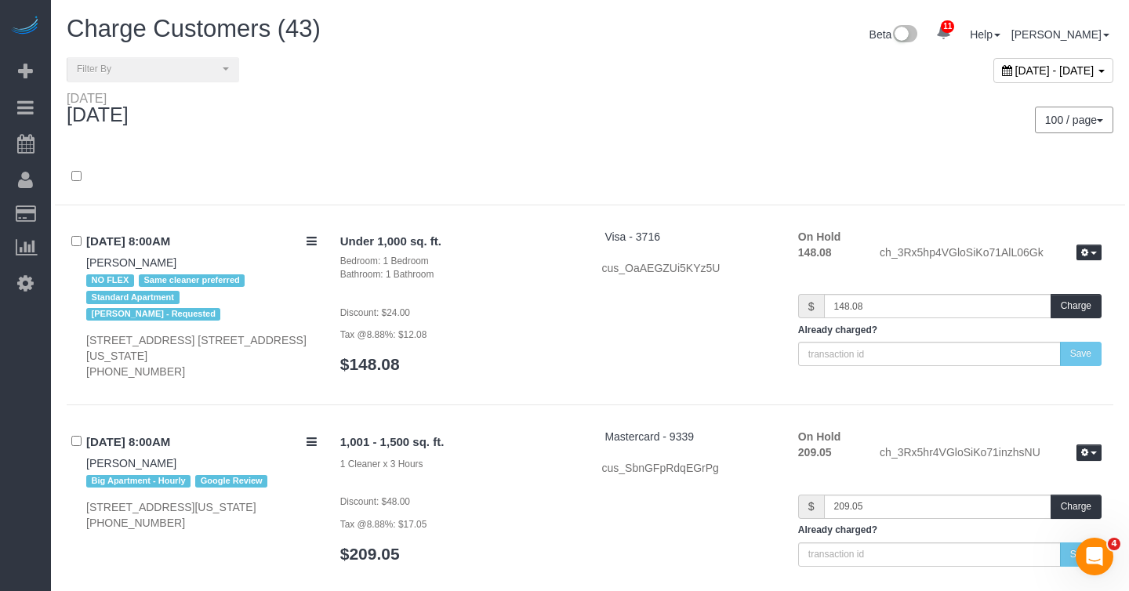
click at [1015, 64] on span "[DATE] - [DATE]" at bounding box center [1054, 70] width 79 height 13
type input "**********"
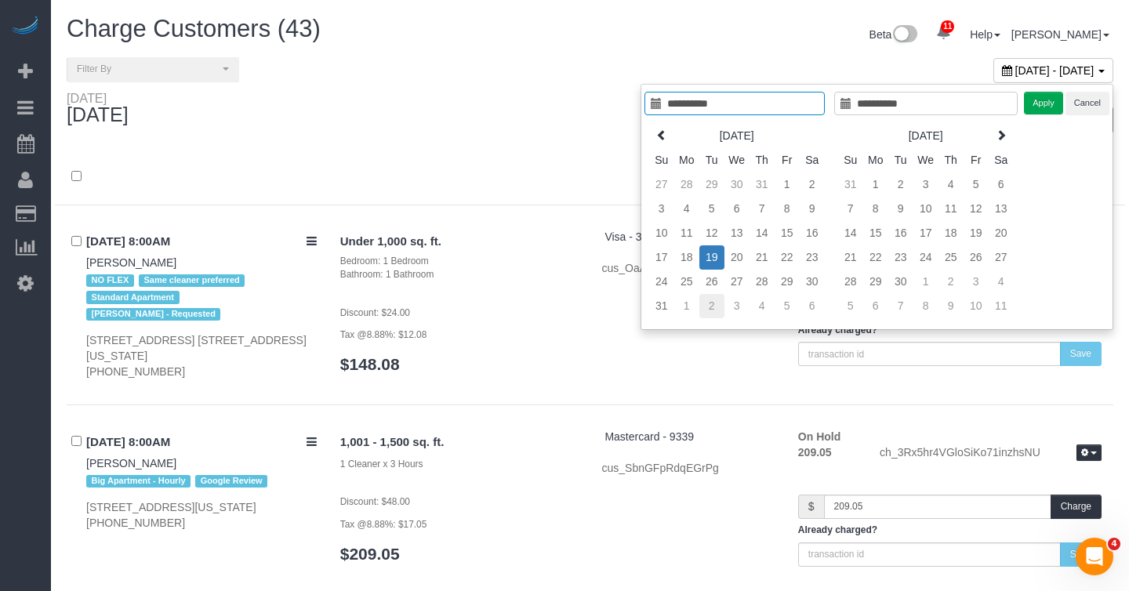
type input "**********"
click at [709, 306] on td "2" at bounding box center [711, 306] width 25 height 24
type input "**********"
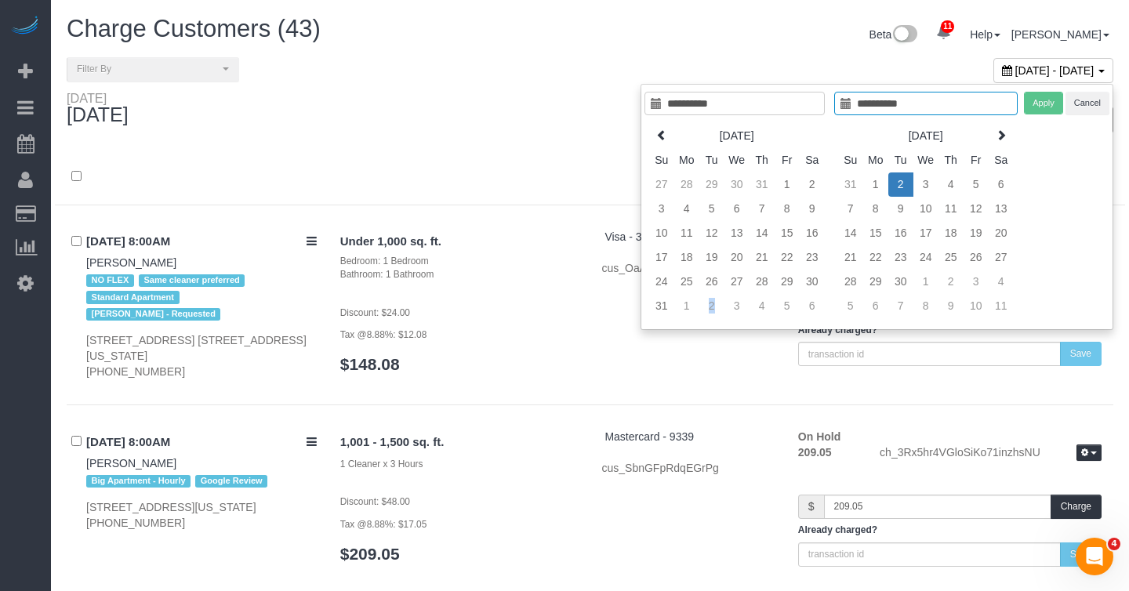
click at [709, 306] on td "2" at bounding box center [711, 306] width 25 height 24
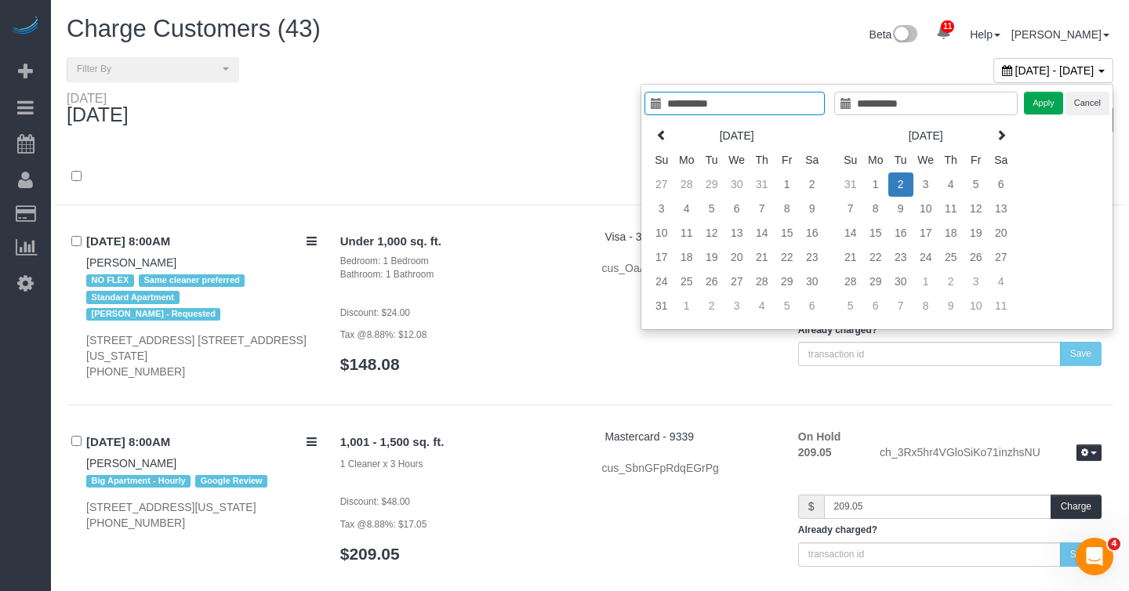
type input "**********"
click at [1041, 107] on button "Apply" at bounding box center [1043, 103] width 39 height 23
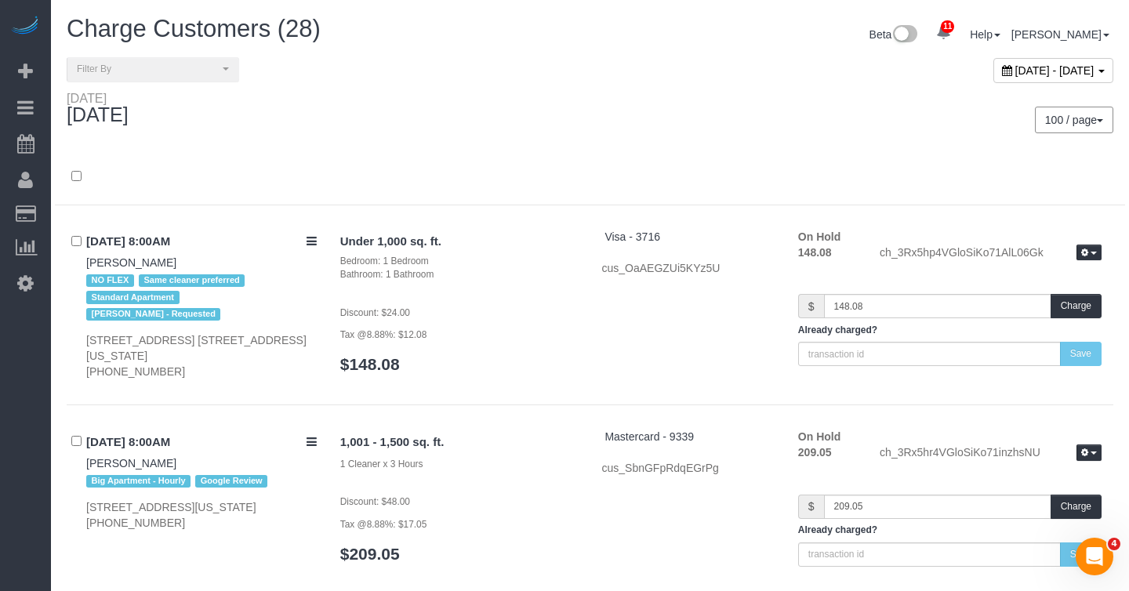
click at [535, 155] on div at bounding box center [590, 177] width 1070 height 56
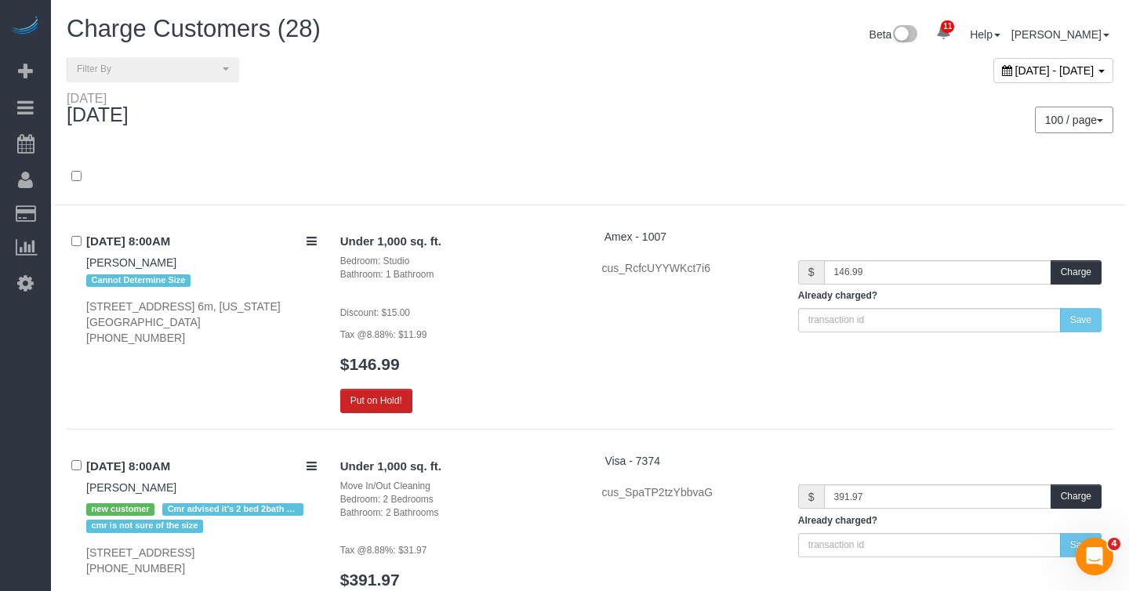
scroll to position [3948, 0]
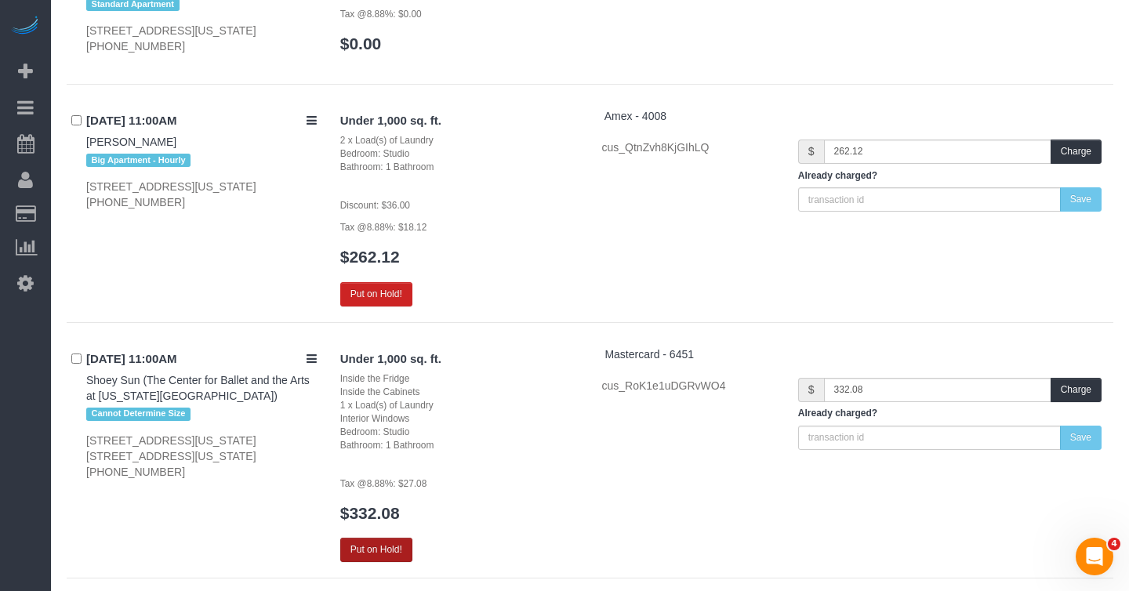
click at [397, 538] on button "Put on Hold!" at bounding box center [376, 550] width 72 height 24
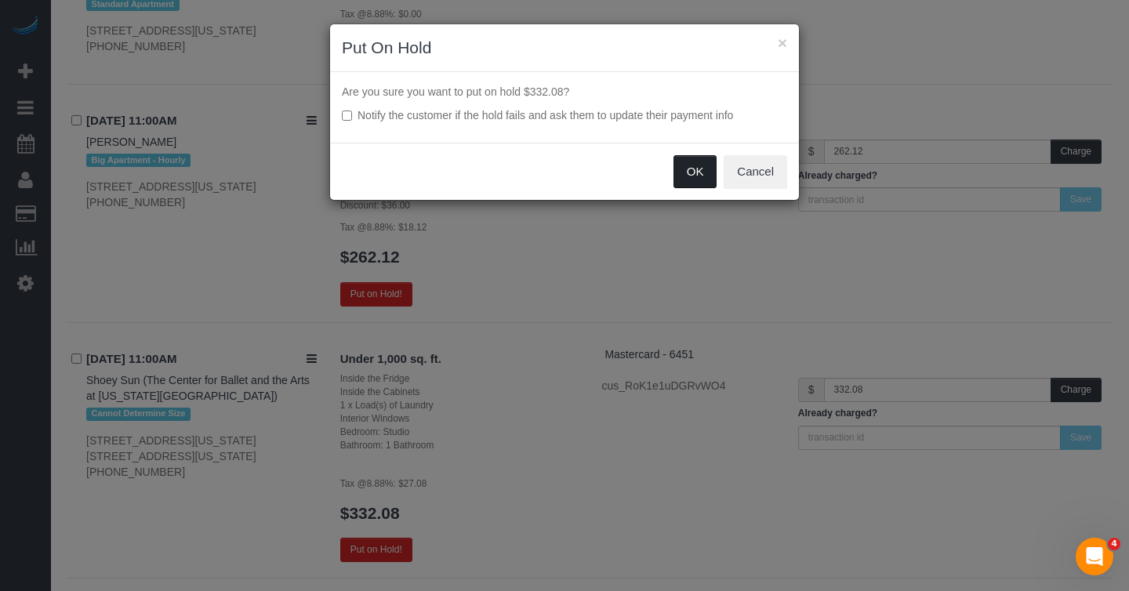
click at [697, 165] on button "OK" at bounding box center [695, 171] width 44 height 33
